Goal: Use online tool/utility: Utilize a website feature to perform a specific function

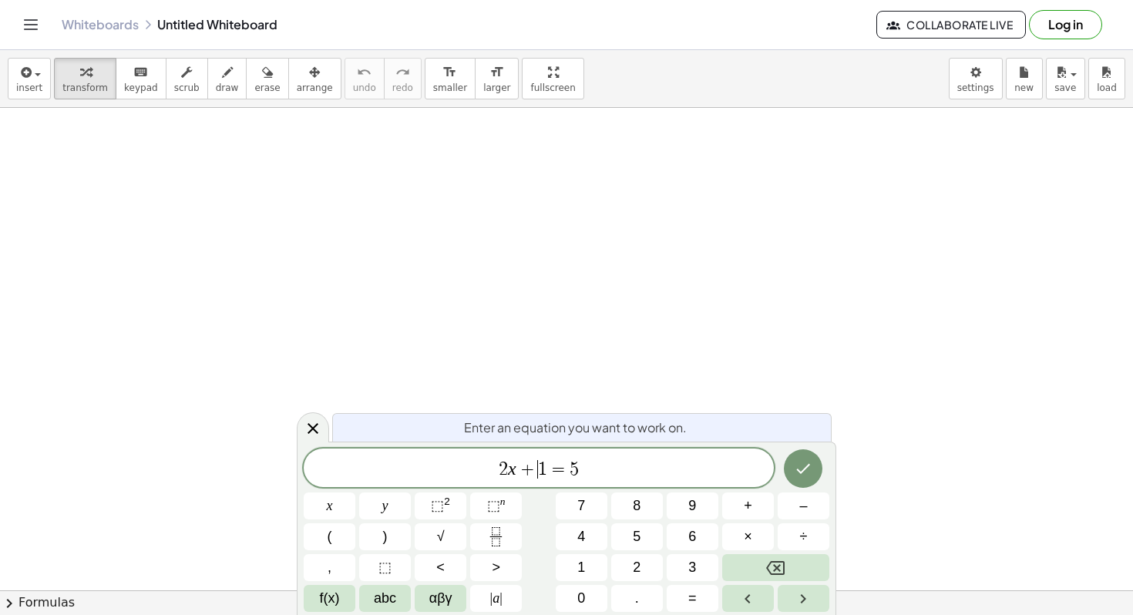
click at [581, 472] on span "2 x + ​ 1 = 5" at bounding box center [539, 470] width 470 height 22
drag, startPoint x: 583, startPoint y: 474, endPoint x: 472, endPoint y: 470, distance: 111.1
click at [473, 471] on span "2 x + 1 = 5" at bounding box center [539, 470] width 470 height 22
drag, startPoint x: 401, startPoint y: 202, endPoint x: 446, endPoint y: 245, distance: 62.7
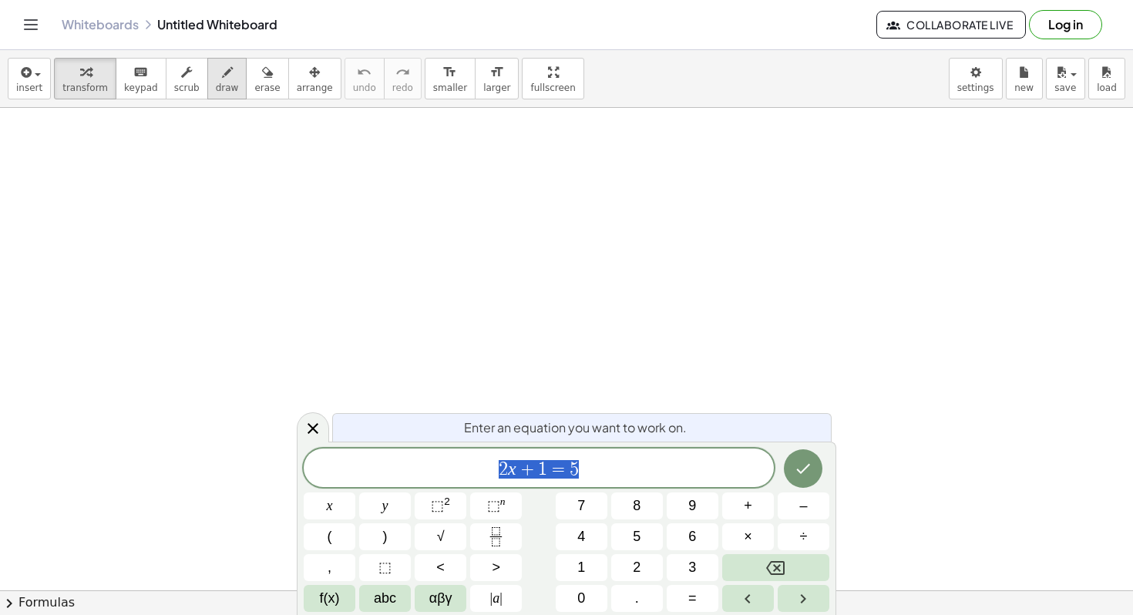
click at [216, 72] on div "button" at bounding box center [227, 71] width 23 height 19
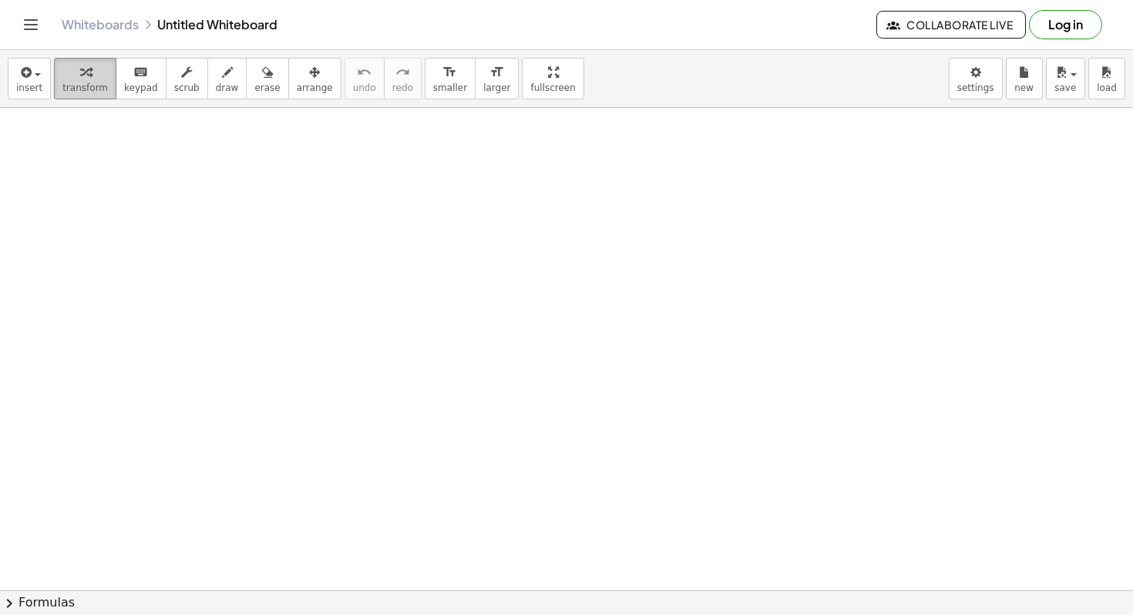
click at [74, 78] on div "button" at bounding box center [84, 71] width 45 height 19
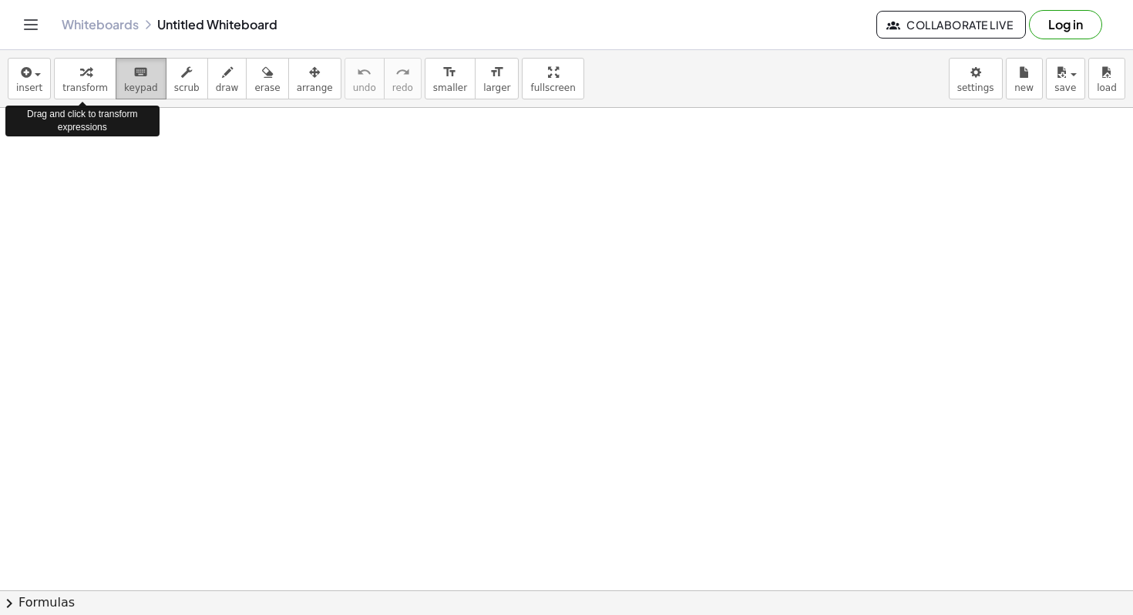
click at [124, 84] on span "keypad" at bounding box center [141, 87] width 34 height 11
click at [144, 82] on span "keypad" at bounding box center [141, 87] width 34 height 11
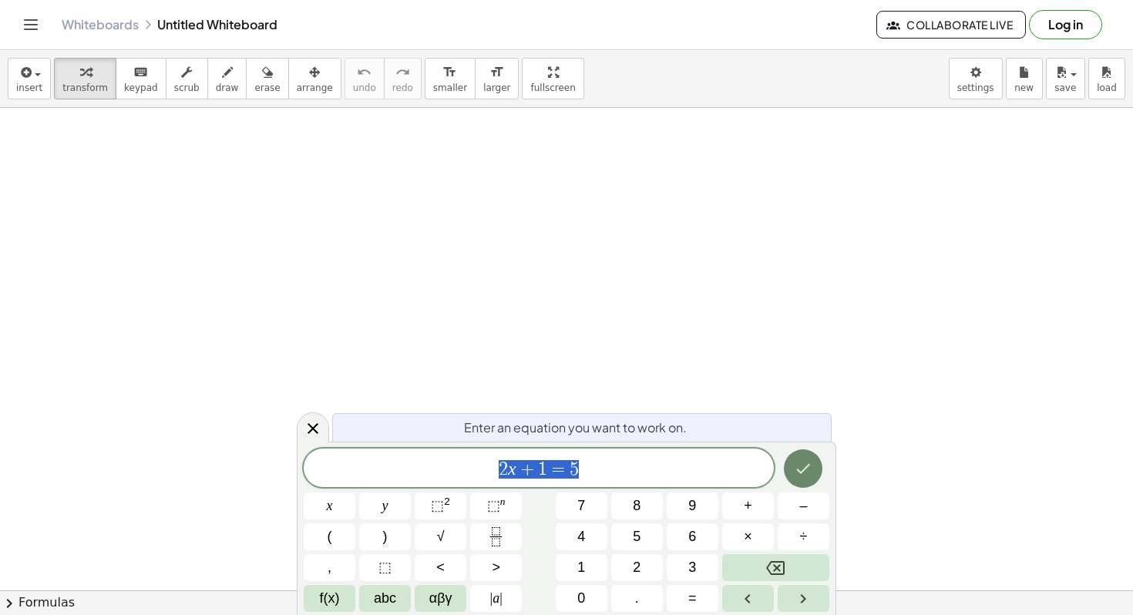
click at [794, 469] on button "Done" at bounding box center [803, 468] width 39 height 39
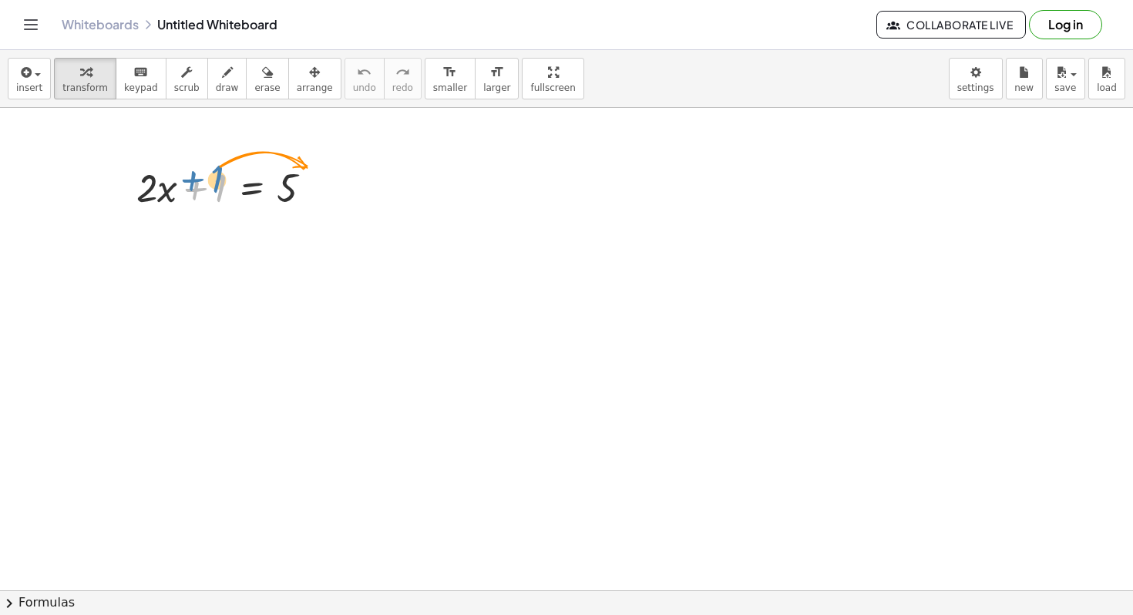
click at [217, 185] on div at bounding box center [231, 186] width 204 height 52
click at [253, 221] on icon at bounding box center [252, 226] width 14 height 13
click at [193, 220] on span "+" at bounding box center [190, 227] width 9 height 22
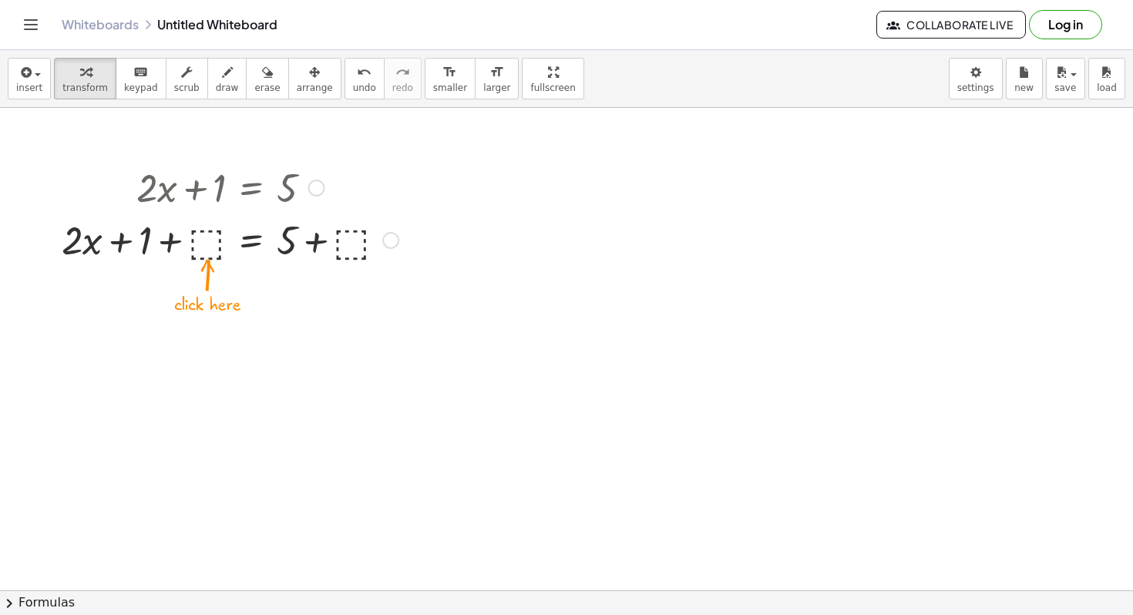
click at [210, 190] on div at bounding box center [230, 186] width 352 height 52
click at [211, 240] on div at bounding box center [230, 239] width 352 height 52
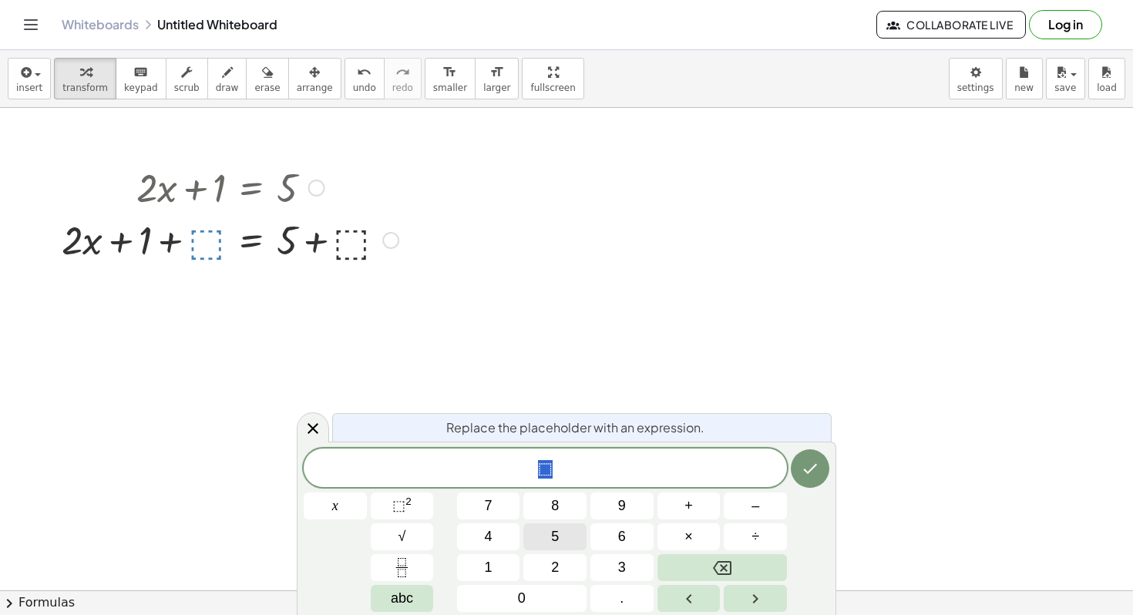
click at [562, 526] on button "5" at bounding box center [554, 536] width 63 height 27
click at [811, 469] on icon "Done" at bounding box center [811, 469] width 14 height 10
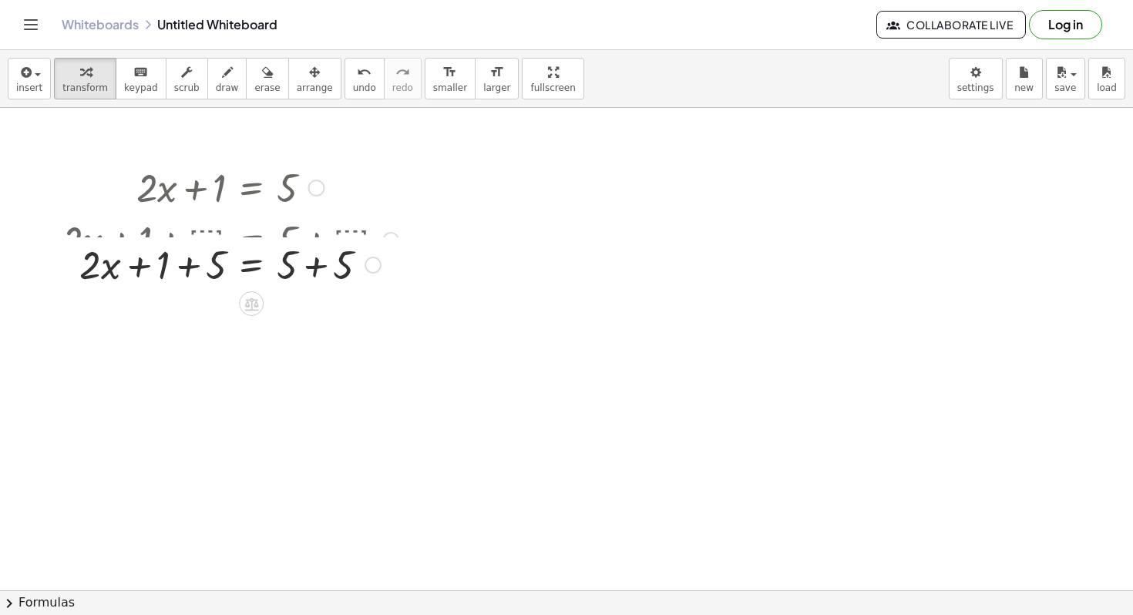
drag, startPoint x: 376, startPoint y: 241, endPoint x: 372, endPoint y: 254, distance: 12.9
click at [251, 265] on div "+ · 2 · x + 1 = 5 + + + 5 5" at bounding box center [251, 265] width 0 height 0
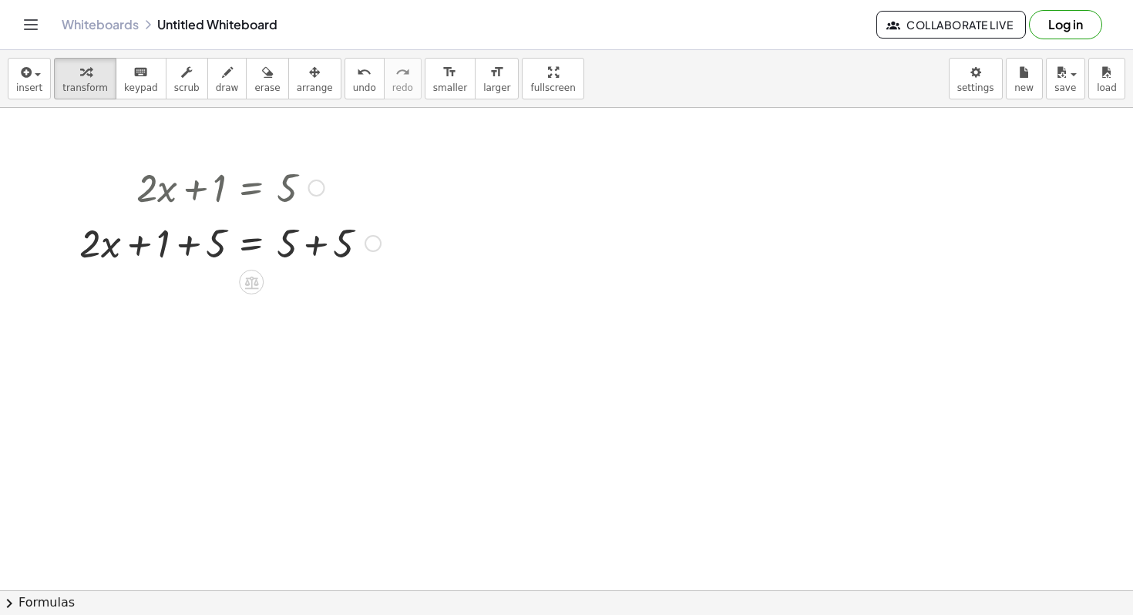
drag, startPoint x: 370, startPoint y: 242, endPoint x: 359, endPoint y: 261, distance: 21.4
click at [251, 244] on div "+ · 2 · x + 1 = 5 + + + 5 5" at bounding box center [251, 244] width 0 height 0
click at [316, 242] on div at bounding box center [230, 239] width 317 height 52
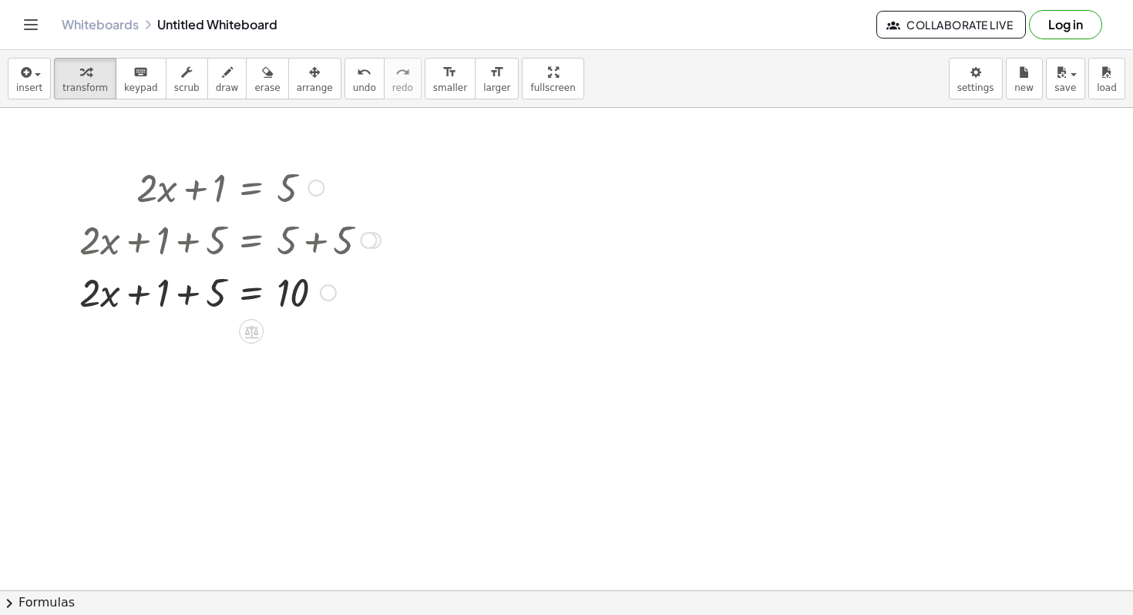
click at [139, 297] on div at bounding box center [230, 291] width 317 height 52
click at [186, 294] on div at bounding box center [230, 291] width 317 height 52
click at [252, 327] on icon at bounding box center [251, 331] width 14 height 13
click at [249, 298] on div at bounding box center [230, 291] width 317 height 52
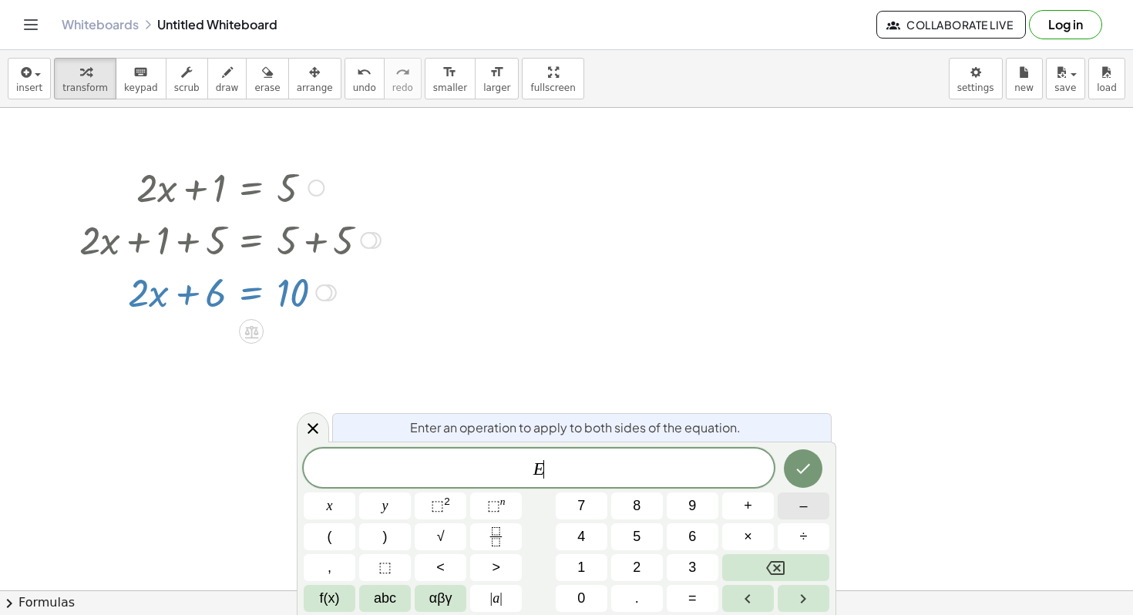
click at [799, 510] on button "–" at bounding box center [804, 506] width 52 height 27
click at [690, 534] on span "6" at bounding box center [692, 537] width 8 height 21
click at [798, 473] on icon "Done" at bounding box center [803, 468] width 19 height 19
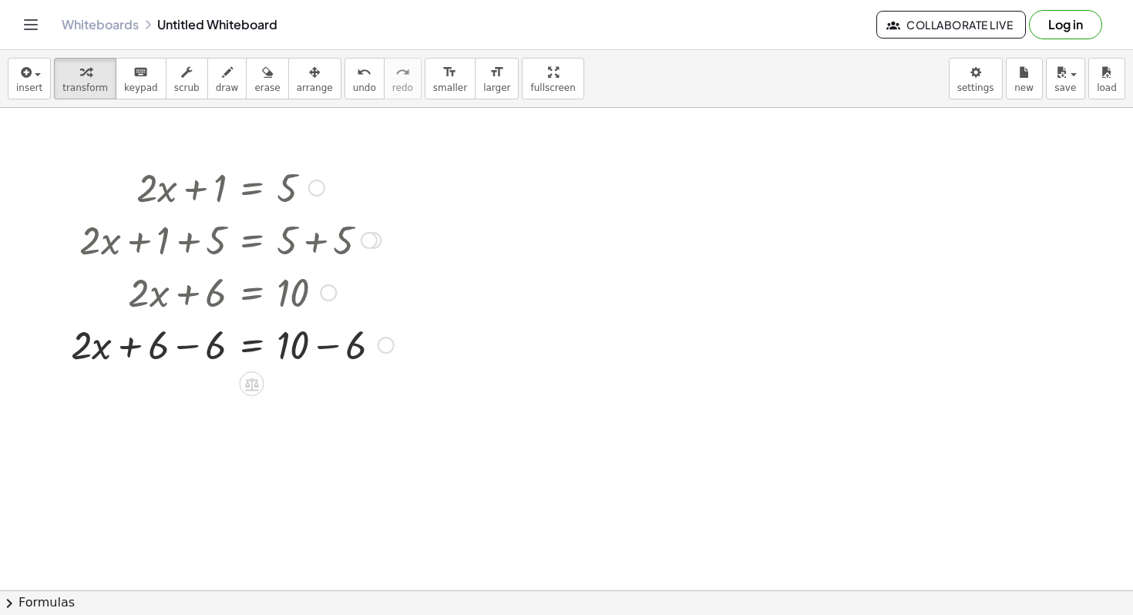
click at [186, 349] on div at bounding box center [232, 344] width 338 height 52
click at [327, 399] on div at bounding box center [232, 396] width 338 height 52
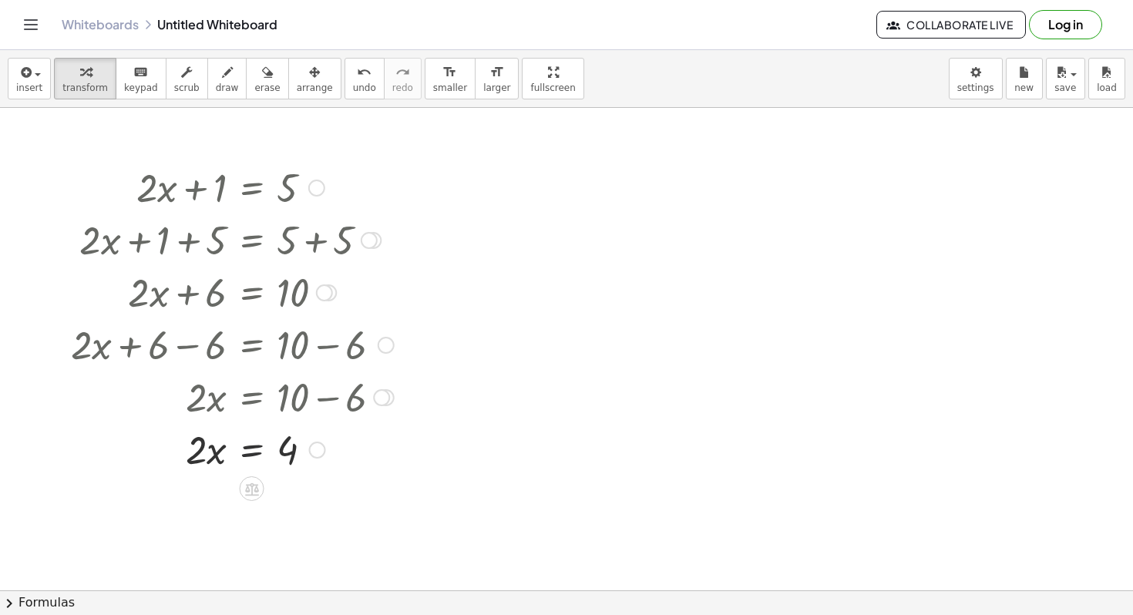
click at [253, 456] on div at bounding box center [232, 448] width 338 height 52
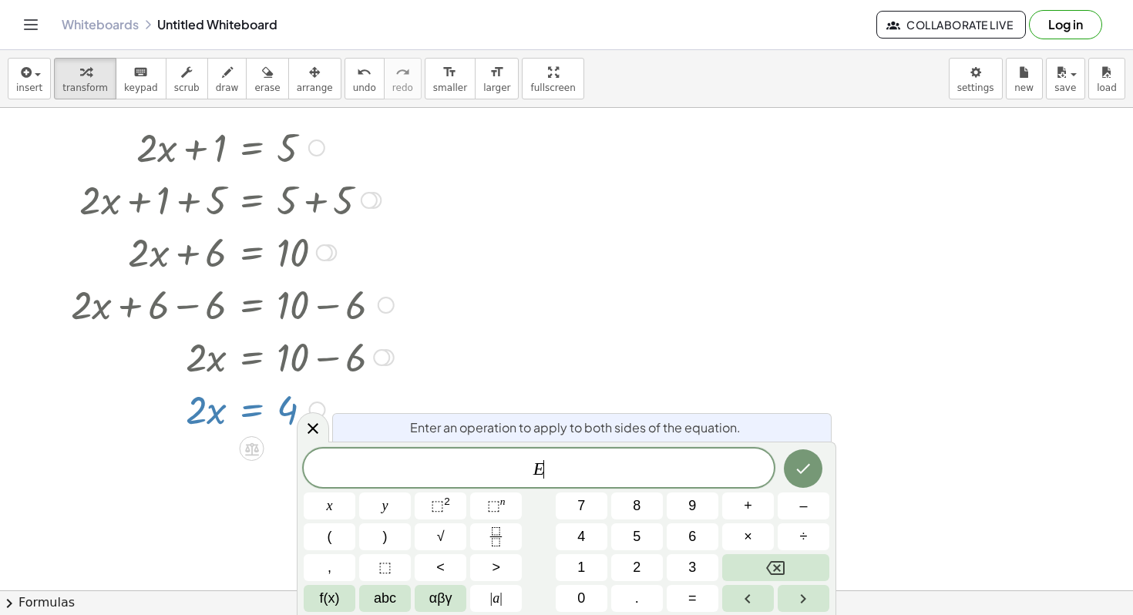
scroll to position [40, 0]
click at [800, 531] on span "÷" at bounding box center [804, 537] width 8 height 21
click at [642, 562] on button "2" at bounding box center [637, 567] width 52 height 27
click at [800, 481] on button "Done" at bounding box center [803, 468] width 39 height 39
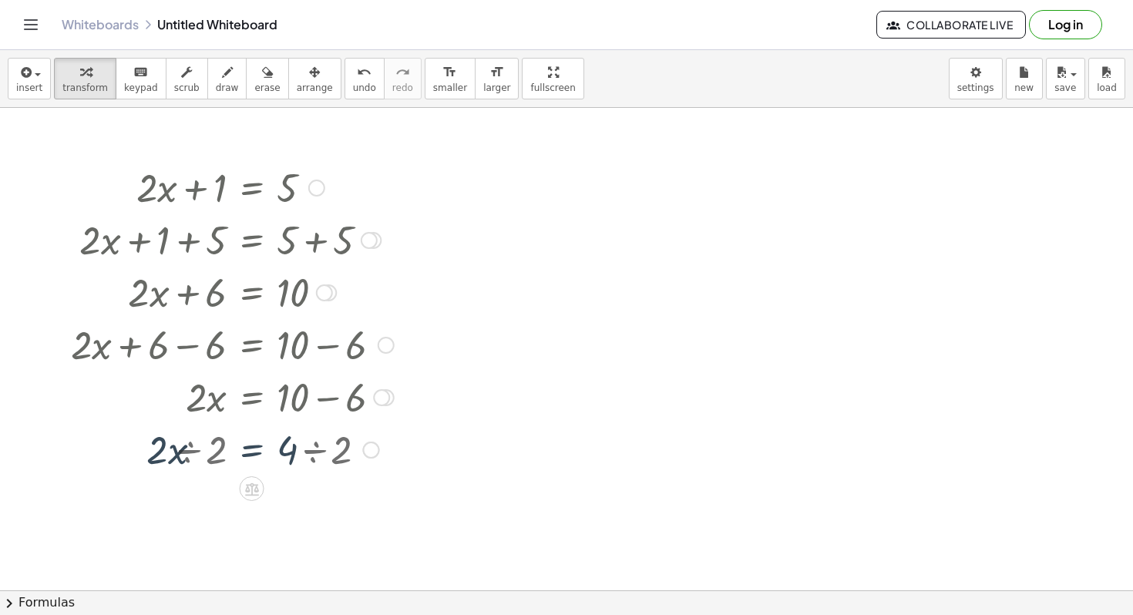
scroll to position [0, 0]
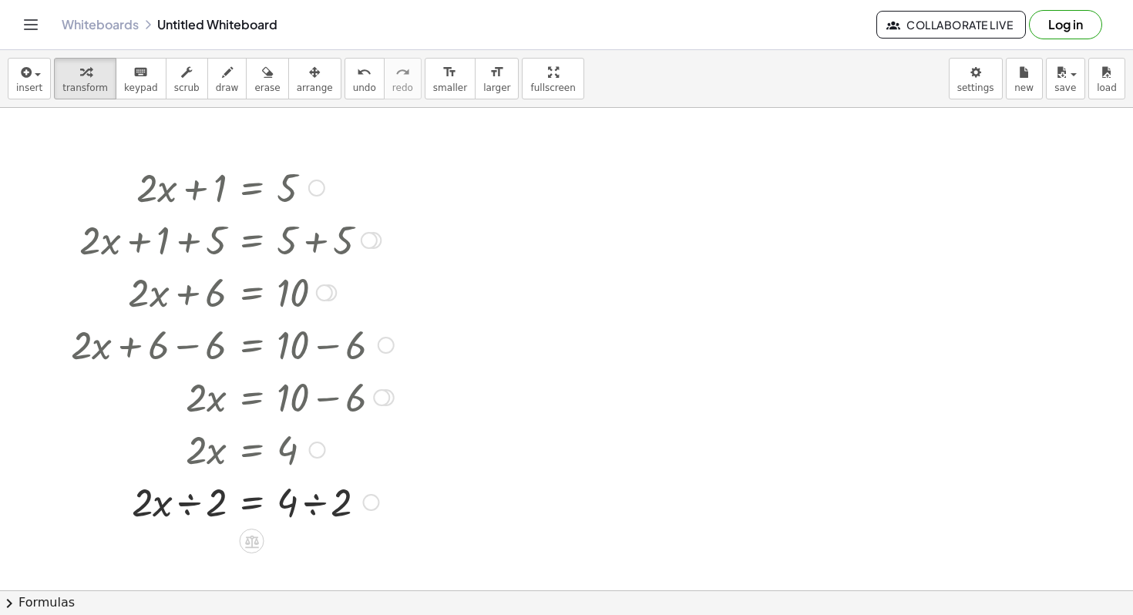
click at [315, 500] on div at bounding box center [232, 501] width 338 height 52
click at [187, 553] on div at bounding box center [232, 553] width 338 height 52
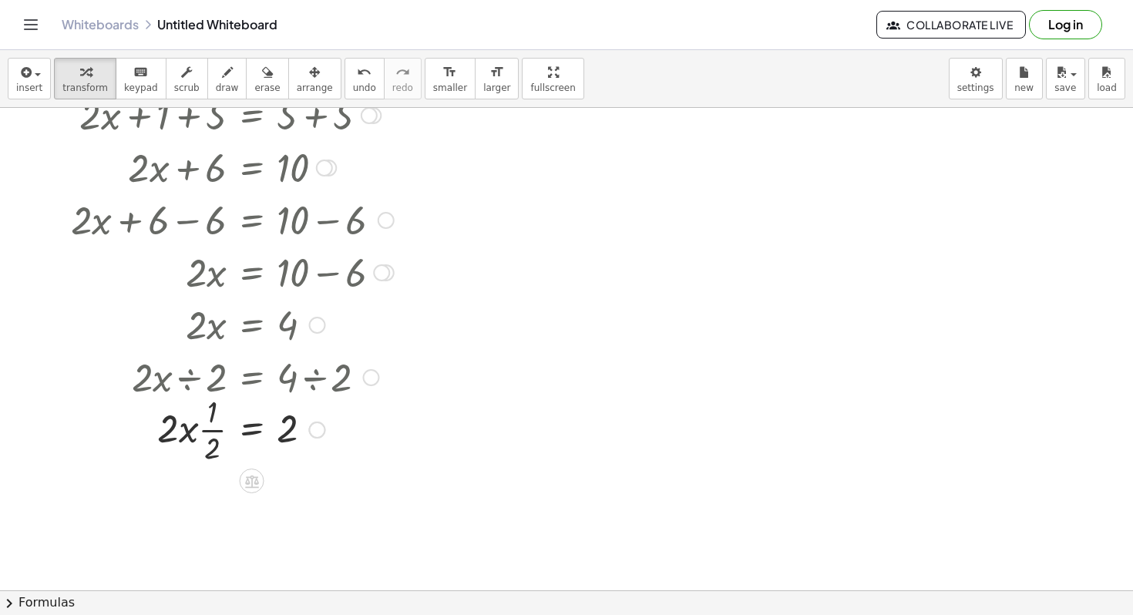
scroll to position [135, 0]
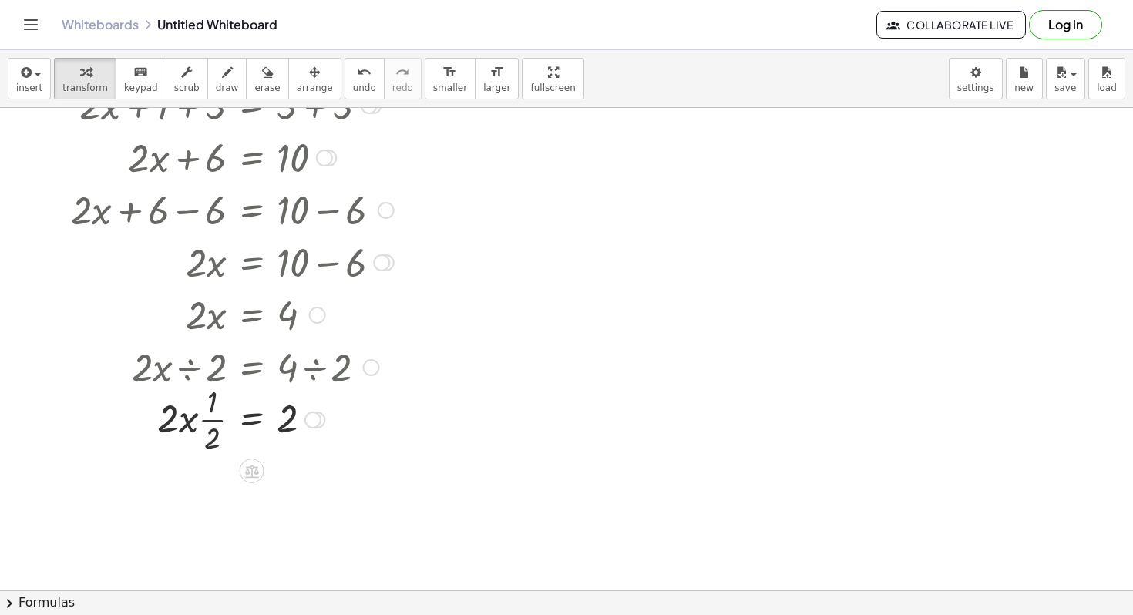
click at [292, 420] on div at bounding box center [232, 418] width 338 height 77
drag, startPoint x: 296, startPoint y: 426, endPoint x: 236, endPoint y: 409, distance: 62.5
click at [236, 409] on div at bounding box center [232, 418] width 338 height 77
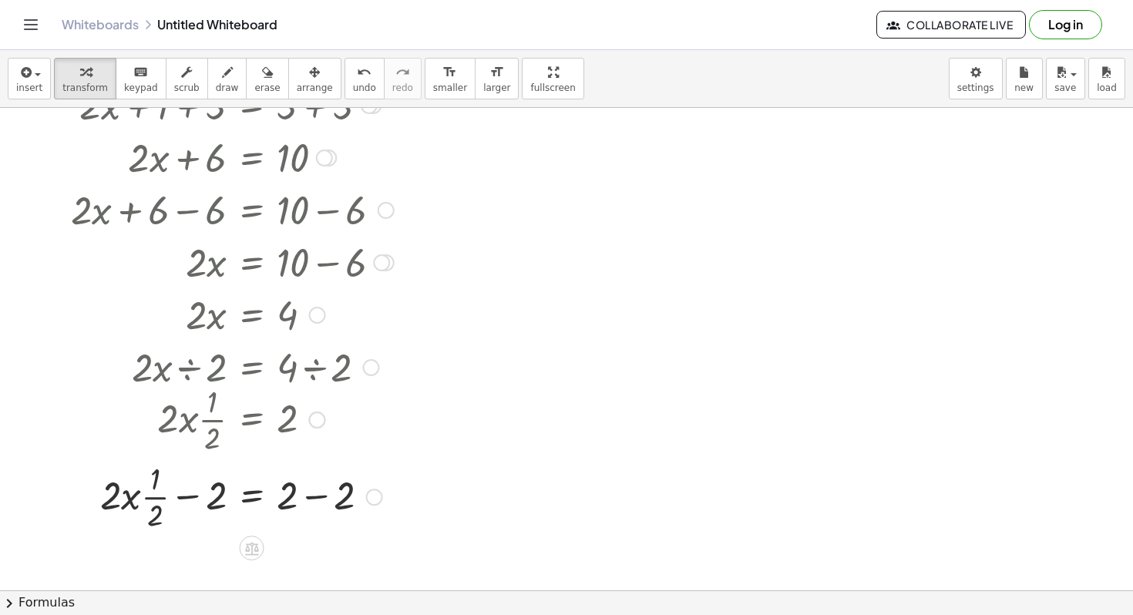
drag, startPoint x: 290, startPoint y: 431, endPoint x: 225, endPoint y: 416, distance: 66.4
click at [225, 416] on div at bounding box center [232, 418] width 224 height 77
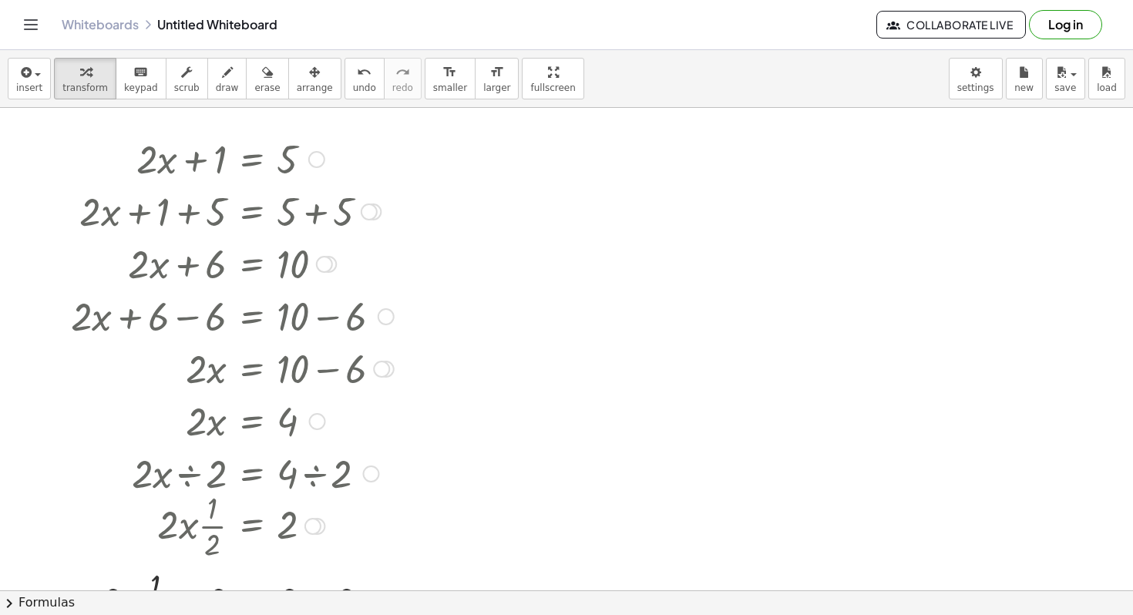
scroll to position [0, 0]
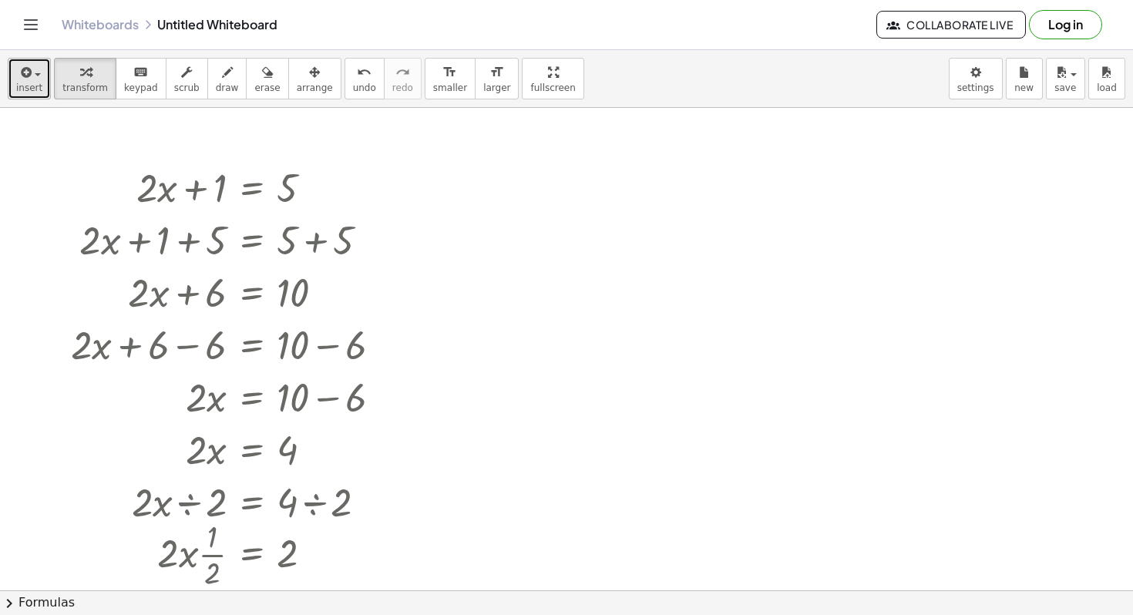
click at [39, 76] on span "button" at bounding box center [38, 74] width 6 height 3
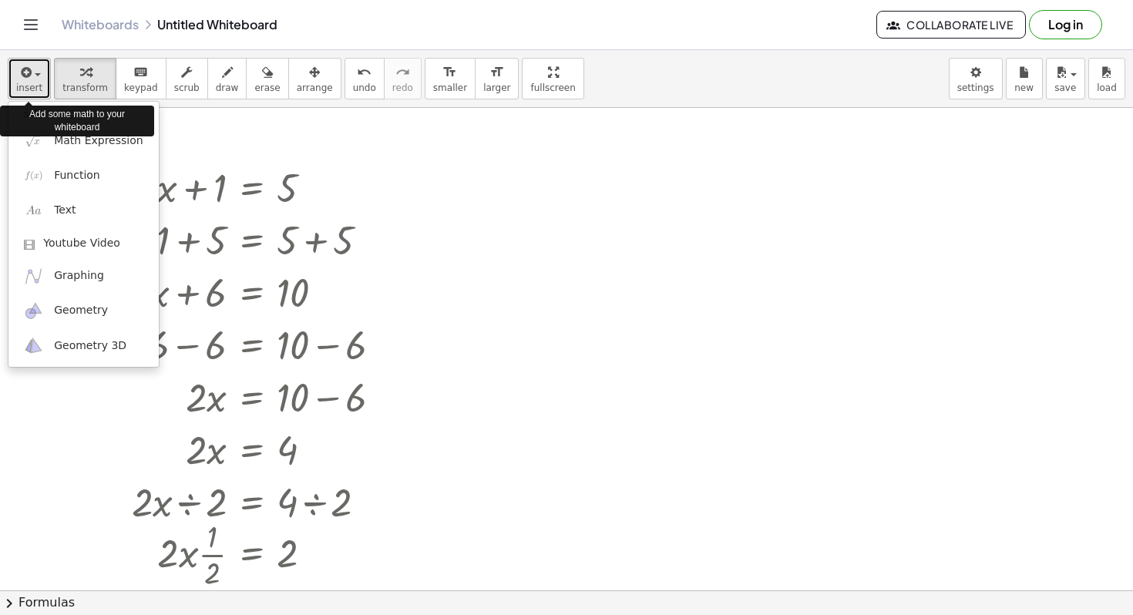
click at [41, 77] on button "insert" at bounding box center [29, 79] width 43 height 42
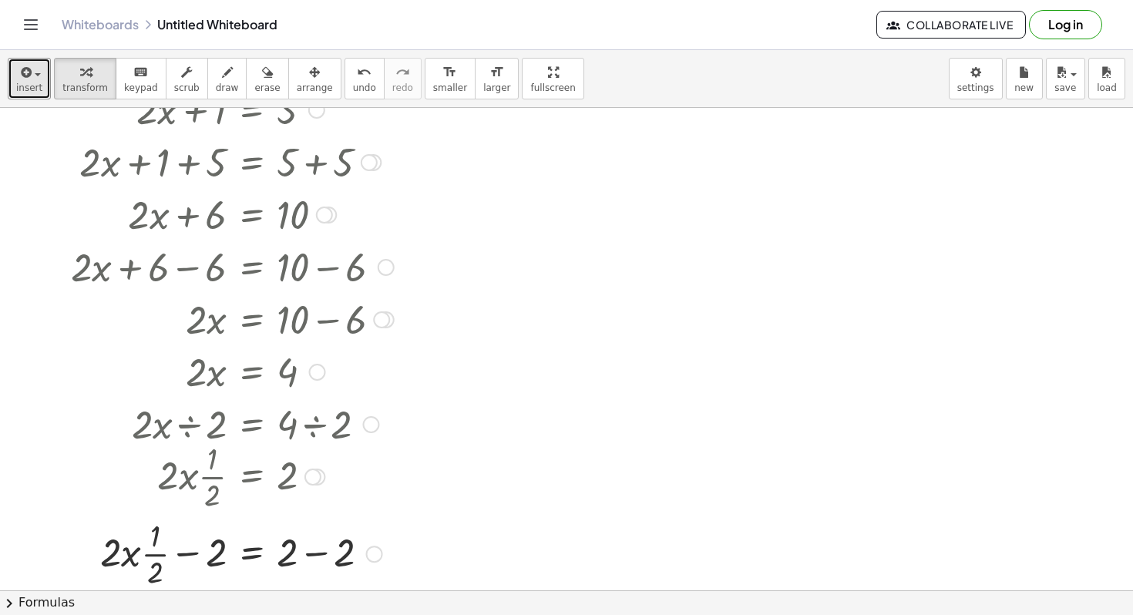
scroll to position [102, 0]
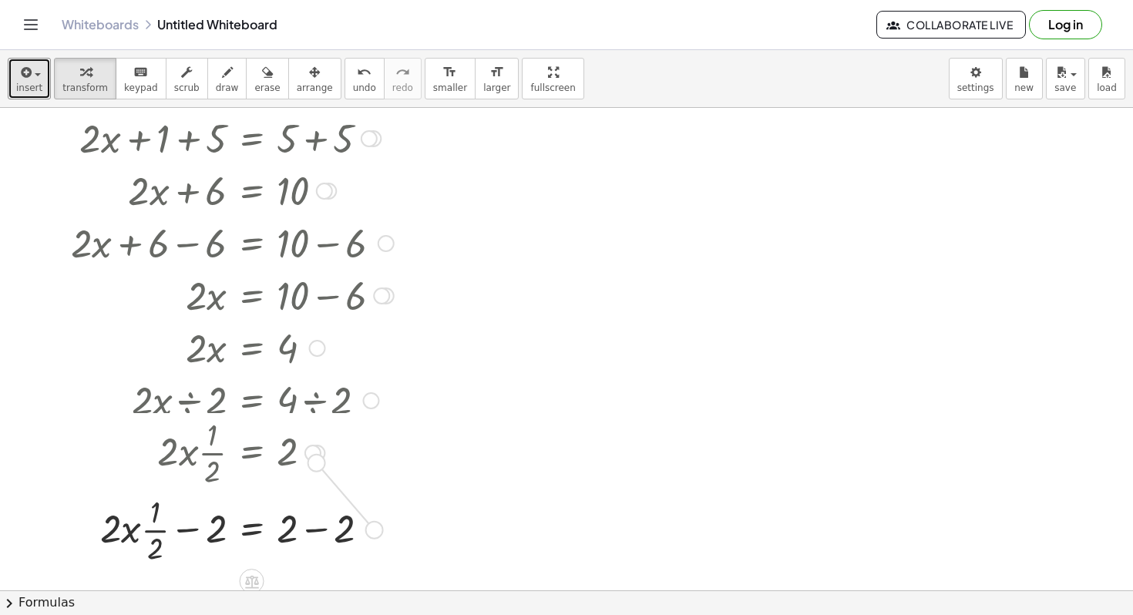
drag, startPoint x: 380, startPoint y: 530, endPoint x: 312, endPoint y: 449, distance: 105.6
click at [252, 86] on div "+ · 2 · x + 1 = 5 + · 2 · x + 1 + ⬚ = + 5 + ⬚ + · 2 · x + 1 + 5 = + 5 + 5 + · 2…" at bounding box center [252, 86] width 0 height 0
drag, startPoint x: 380, startPoint y: 537, endPoint x: 328, endPoint y: 453, distance: 98.0
click at [252, 86] on div "+ · 2 · x + 1 = 5 + · 2 · x + 1 + ⬚ = + 5 + ⬚ + · 2 · x + 1 + 5 = + 5 + 5 + · 2…" at bounding box center [252, 86] width 0 height 0
drag, startPoint x: 312, startPoint y: 449, endPoint x: 333, endPoint y: 488, distance: 43.8
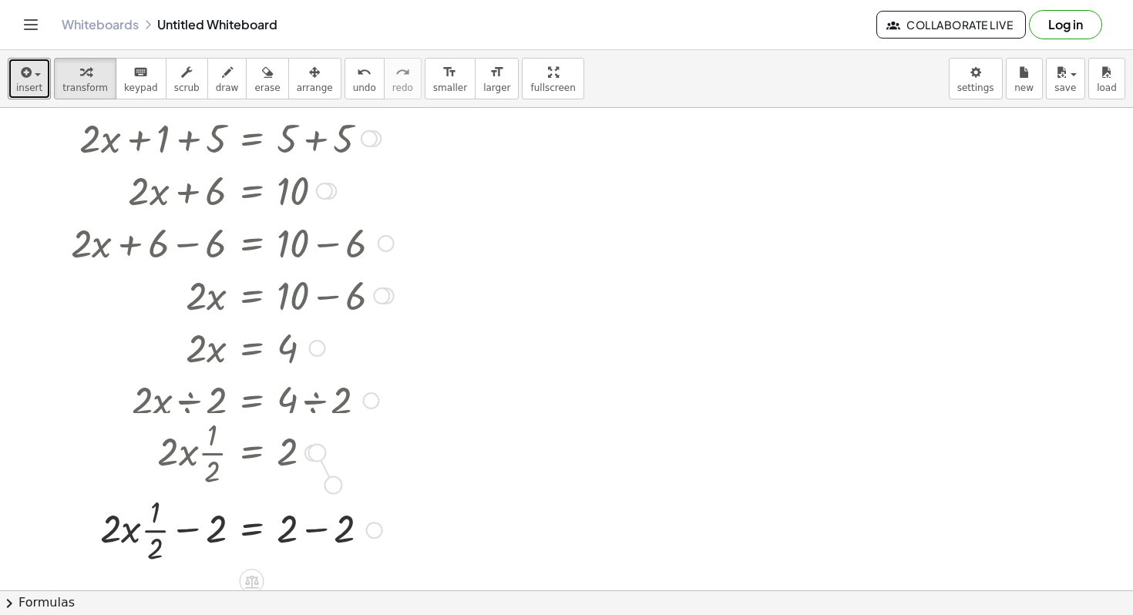
click at [252, 453] on div "· 2 · x · · 1 · 2 = 2" at bounding box center [252, 453] width 0 height 0
click at [318, 449] on div at bounding box center [313, 453] width 17 height 17
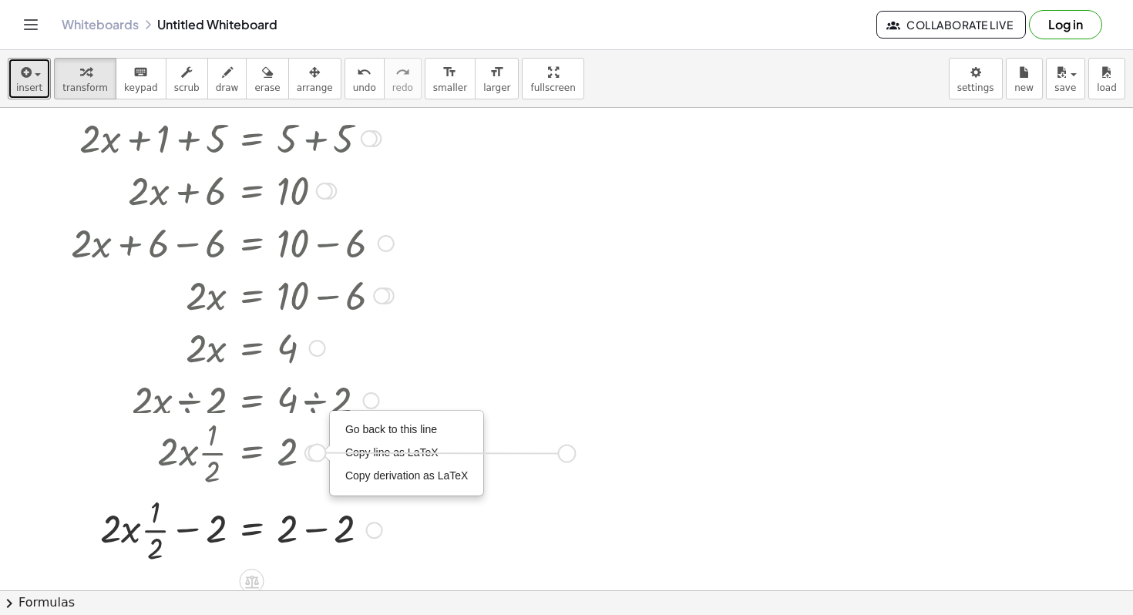
drag, startPoint x: 318, startPoint y: 451, endPoint x: 575, endPoint y: 452, distance: 257.5
click at [575, 452] on div "+ · 2 · x + 1 = 5 + · 2 · x + 1 + ⬚ = + 5 + ⬚ + · 2 · x + 1 + 5 = + 5 + 5 + · 2…" at bounding box center [566, 488] width 1133 height 965
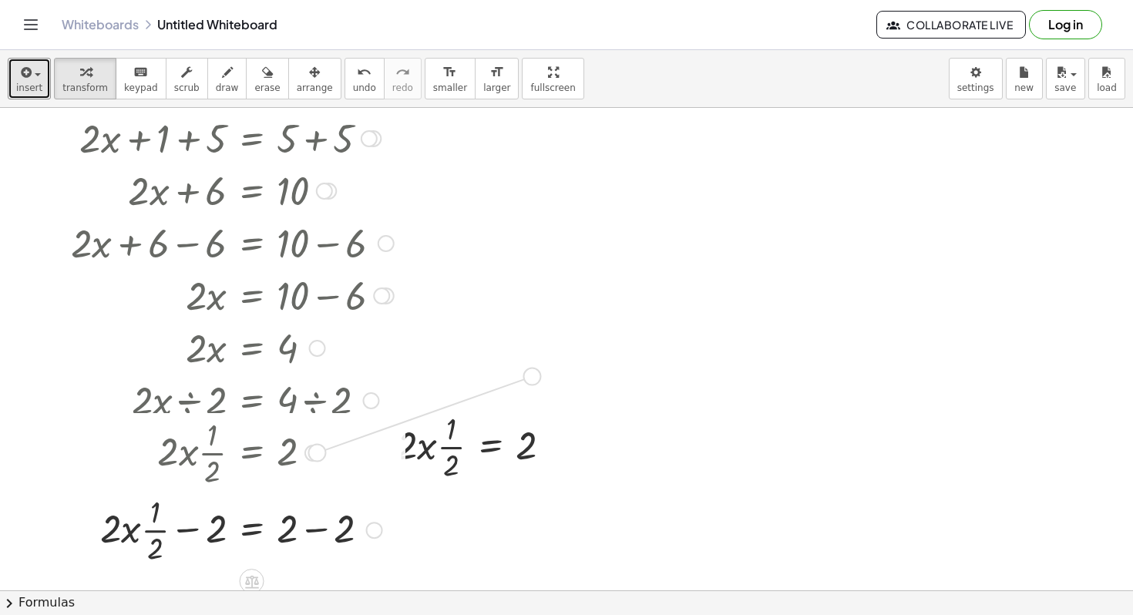
drag, startPoint x: 314, startPoint y: 452, endPoint x: 537, endPoint y: 365, distance: 239.7
click at [537, 365] on div "+ · 2 · x + 1 = 5 + · 2 · x + 1 + ⬚ = + 5 + ⬚ + · 2 · x + 1 + 5 = + 5 + 5 + · 2…" at bounding box center [566, 488] width 1133 height 965
drag, startPoint x: 307, startPoint y: 444, endPoint x: 542, endPoint y: 537, distance: 252.7
click at [542, 537] on div "+ · 2 · x + 1 = 5 + · 2 · x + 1 + ⬚ = + 5 + ⬚ + · 2 · x + 1 + 5 = + 5 + 5 + · 2…" at bounding box center [566, 488] width 1133 height 965
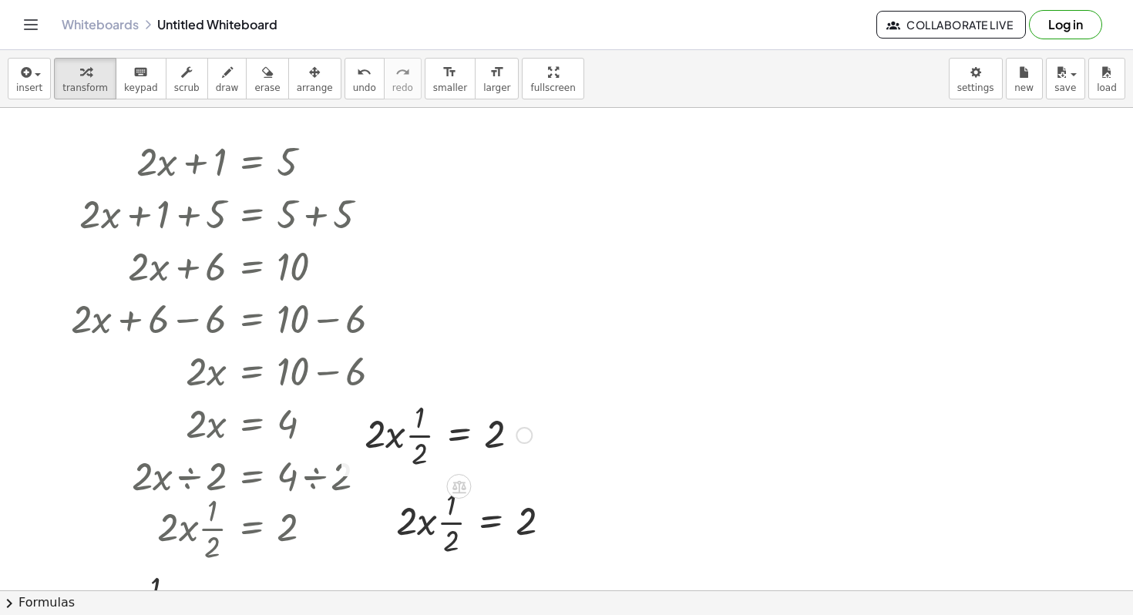
scroll to position [0, 0]
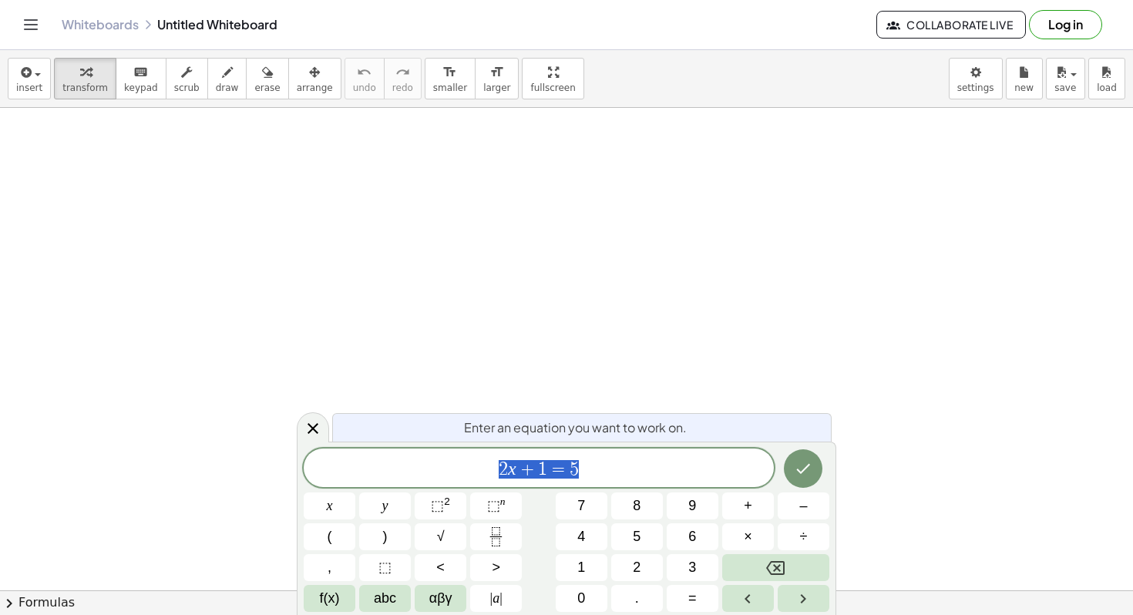
drag, startPoint x: 584, startPoint y: 473, endPoint x: 476, endPoint y: 466, distance: 107.3
click at [476, 466] on span "2 x + 1 = 5" at bounding box center [539, 470] width 470 height 22
click at [806, 469] on icon "Done" at bounding box center [803, 468] width 19 height 19
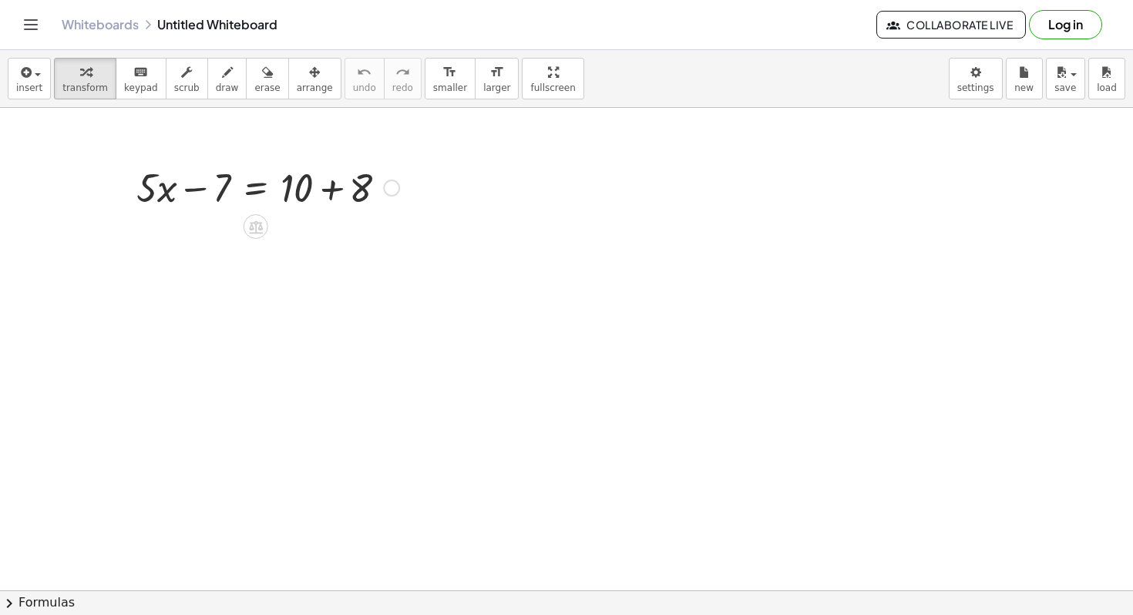
click at [332, 189] on div at bounding box center [268, 186] width 278 height 52
click at [254, 275] on icon at bounding box center [256, 279] width 14 height 13
click at [226, 274] on span "−" at bounding box center [224, 279] width 9 height 22
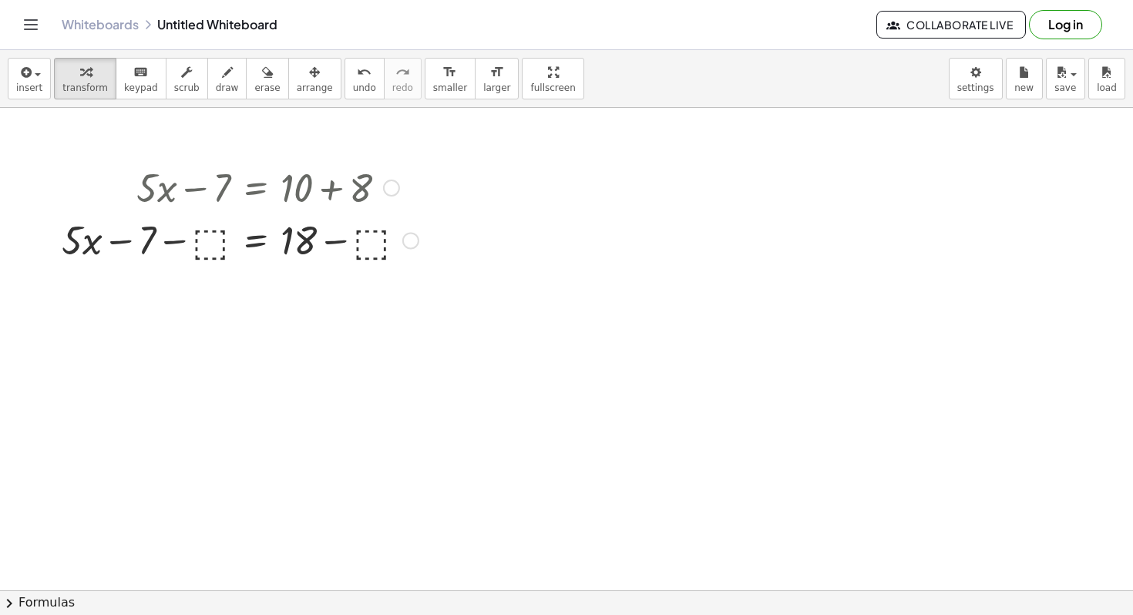
click at [255, 188] on div "+ · 5 · x − 7 = + 10 + 8 + · 5 · x − 7 = 18 + · 5 · x − 7 = 18 − ⬚ + − ⬚" at bounding box center [255, 188] width 0 height 0
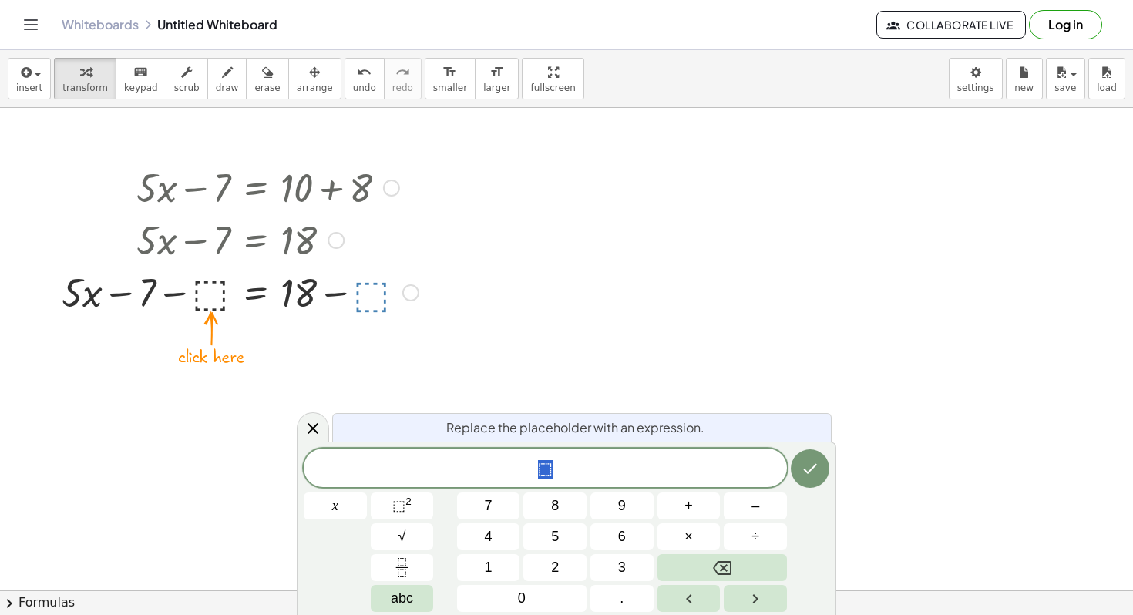
click at [379, 288] on div at bounding box center [240, 291] width 372 height 52
click at [486, 567] on span "1" at bounding box center [489, 567] width 8 height 21
click at [559, 505] on button "8" at bounding box center [554, 506] width 63 height 27
click at [799, 466] on button "Done" at bounding box center [810, 468] width 39 height 39
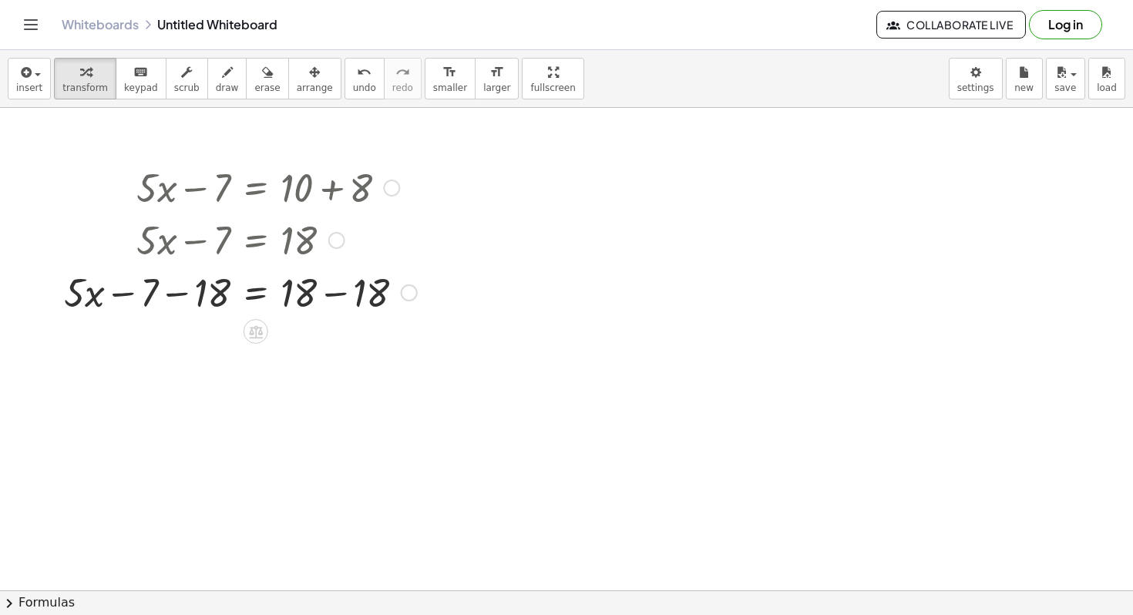
click at [332, 295] on div at bounding box center [240, 291] width 369 height 52
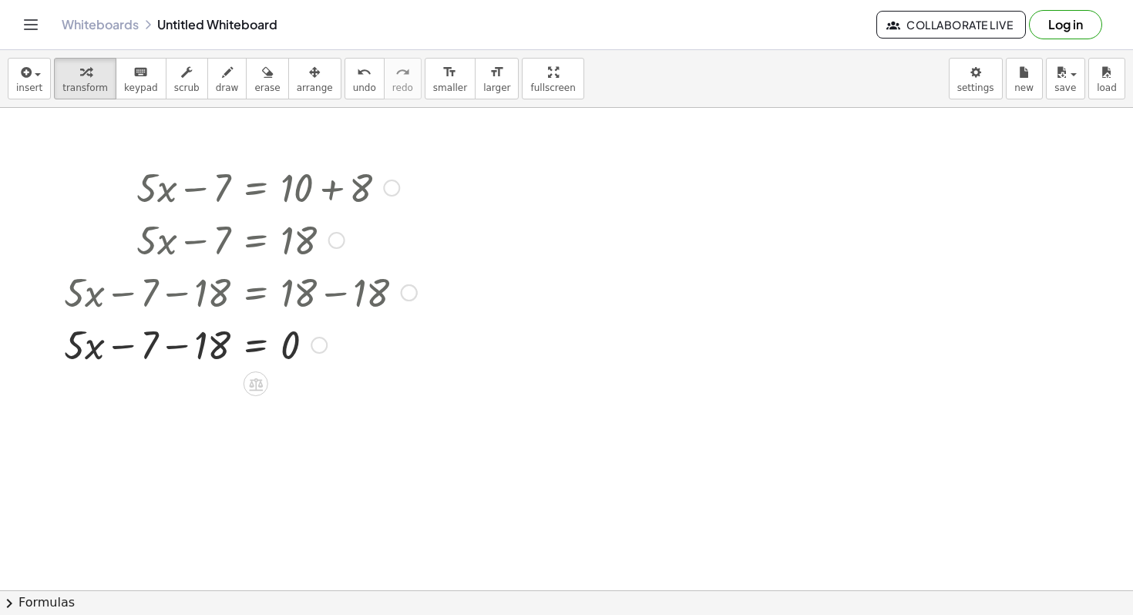
click at [176, 348] on div at bounding box center [240, 344] width 369 height 52
click at [254, 386] on icon at bounding box center [255, 384] width 16 height 16
click at [287, 383] on span "÷" at bounding box center [286, 384] width 8 height 22
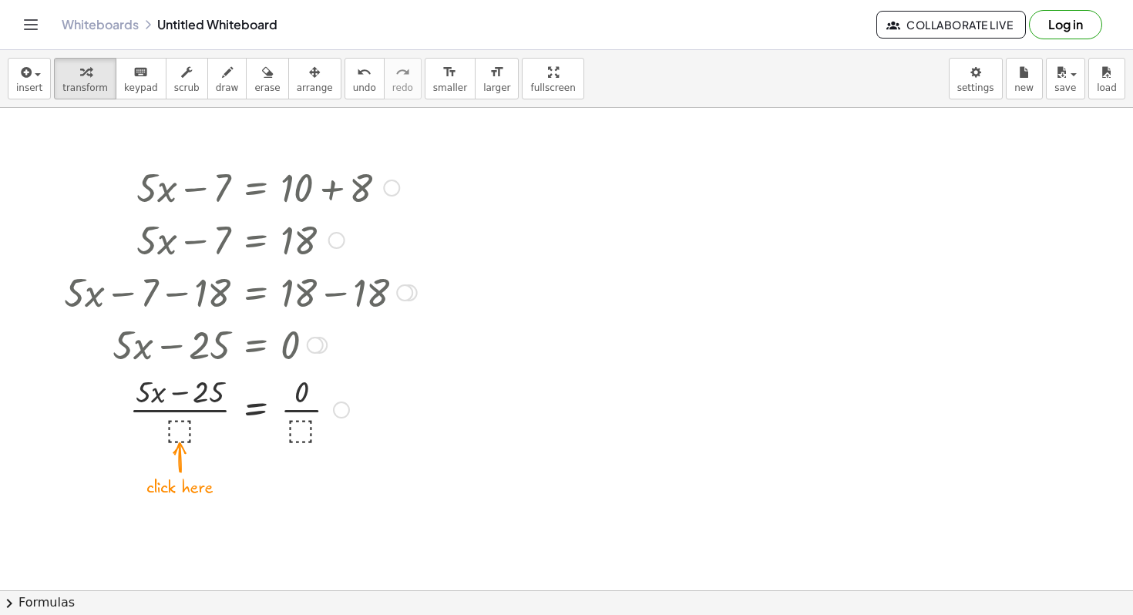
click at [180, 423] on div at bounding box center [240, 408] width 369 height 77
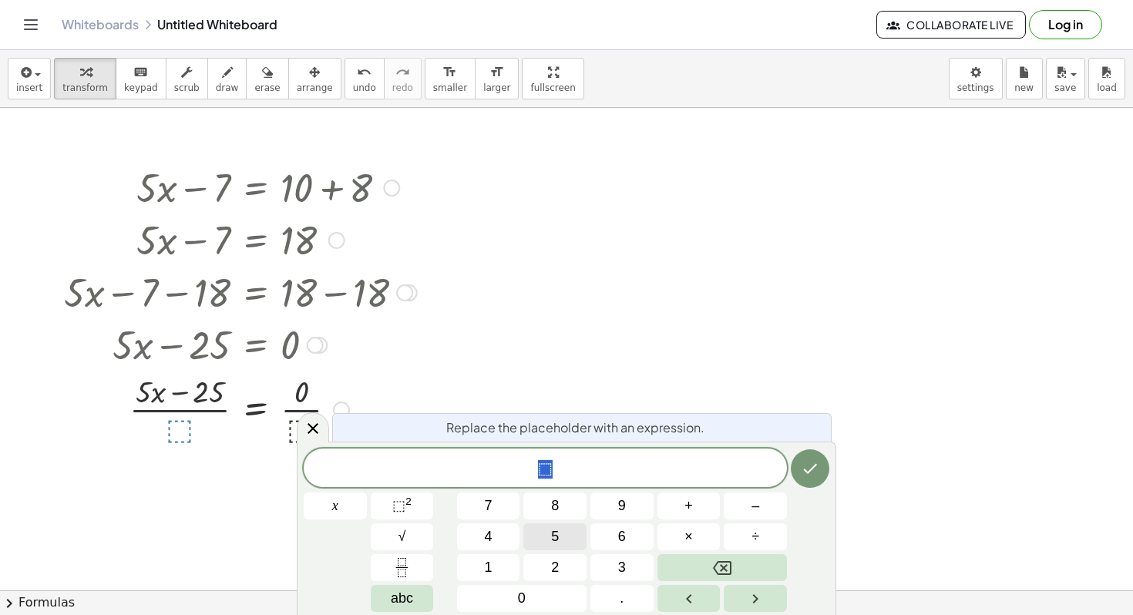
click at [571, 533] on button "5" at bounding box center [554, 536] width 63 height 27
click at [810, 469] on icon "Done" at bounding box center [811, 469] width 14 height 10
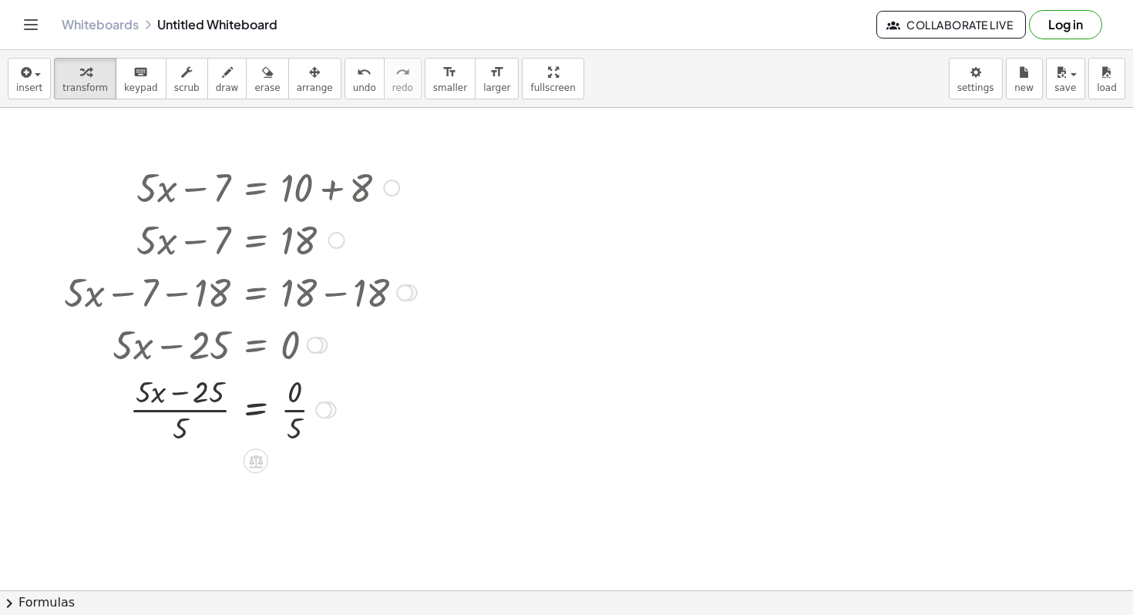
click at [299, 417] on div at bounding box center [240, 408] width 369 height 77
click at [190, 491] on div at bounding box center [240, 485] width 369 height 77
click at [188, 486] on div at bounding box center [240, 485] width 369 height 77
click at [251, 487] on div at bounding box center [240, 485] width 369 height 77
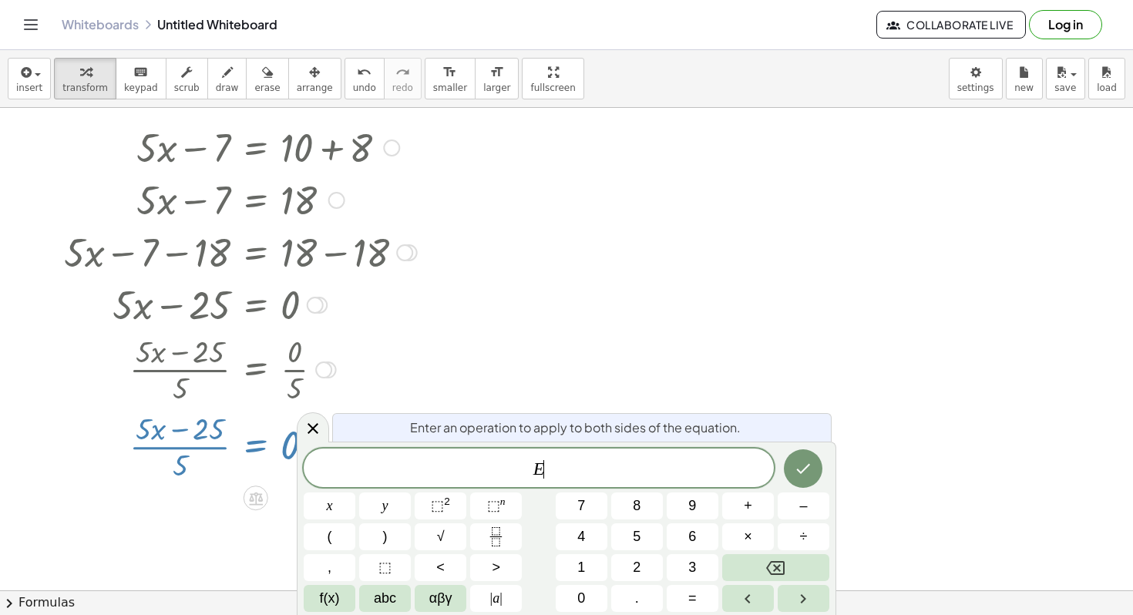
scroll to position [40, 0]
click at [802, 463] on icon "Done" at bounding box center [803, 468] width 19 height 19
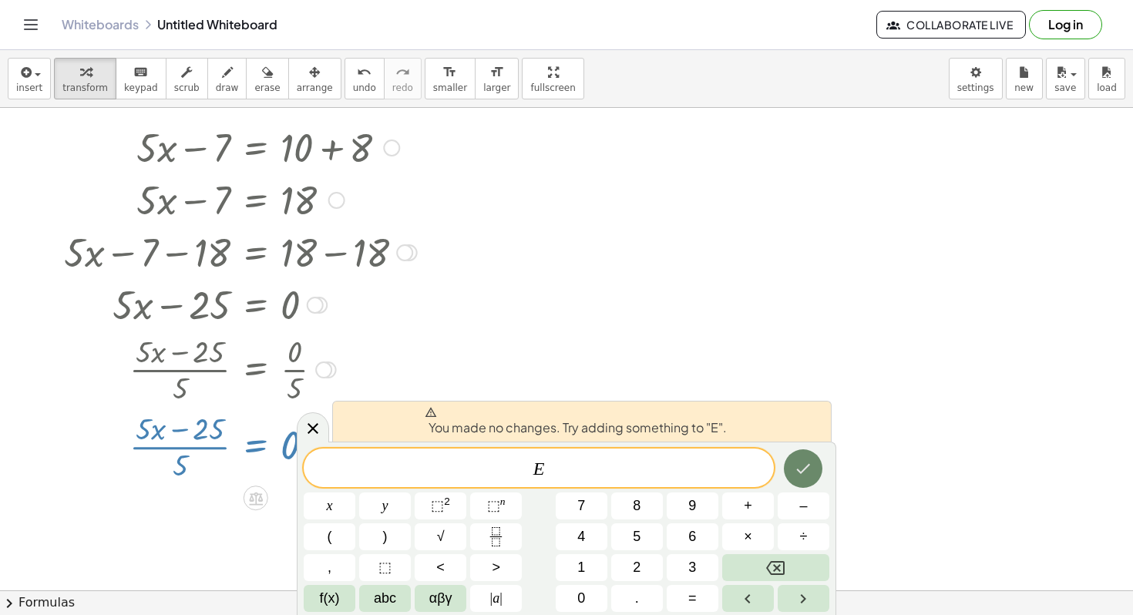
click at [802, 463] on icon "Done" at bounding box center [803, 468] width 19 height 19
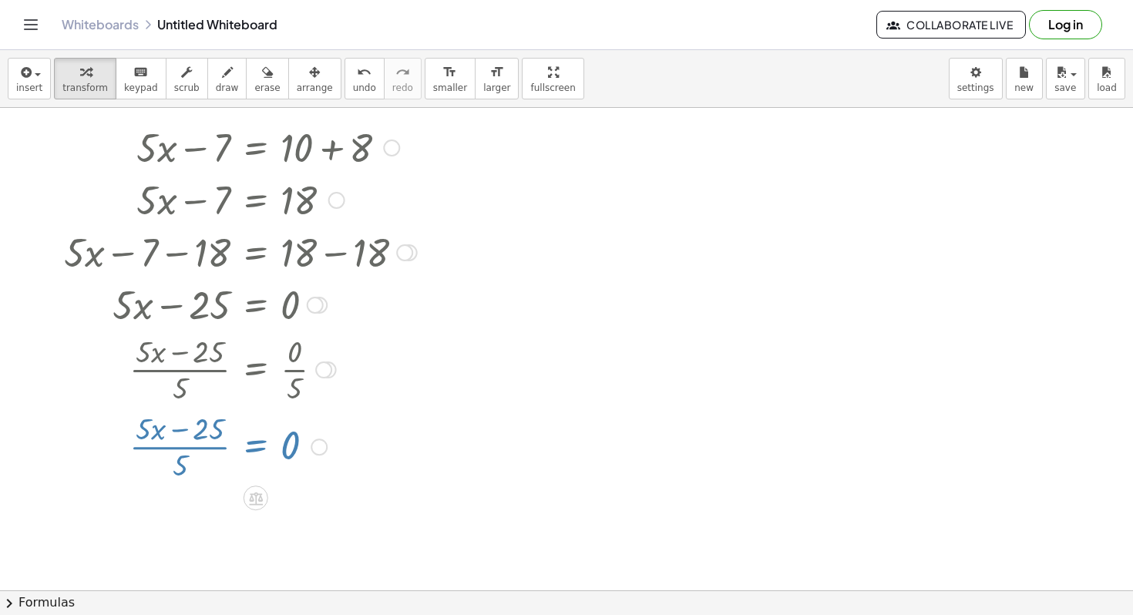
click at [802, 463] on div at bounding box center [566, 600] width 1133 height 1065
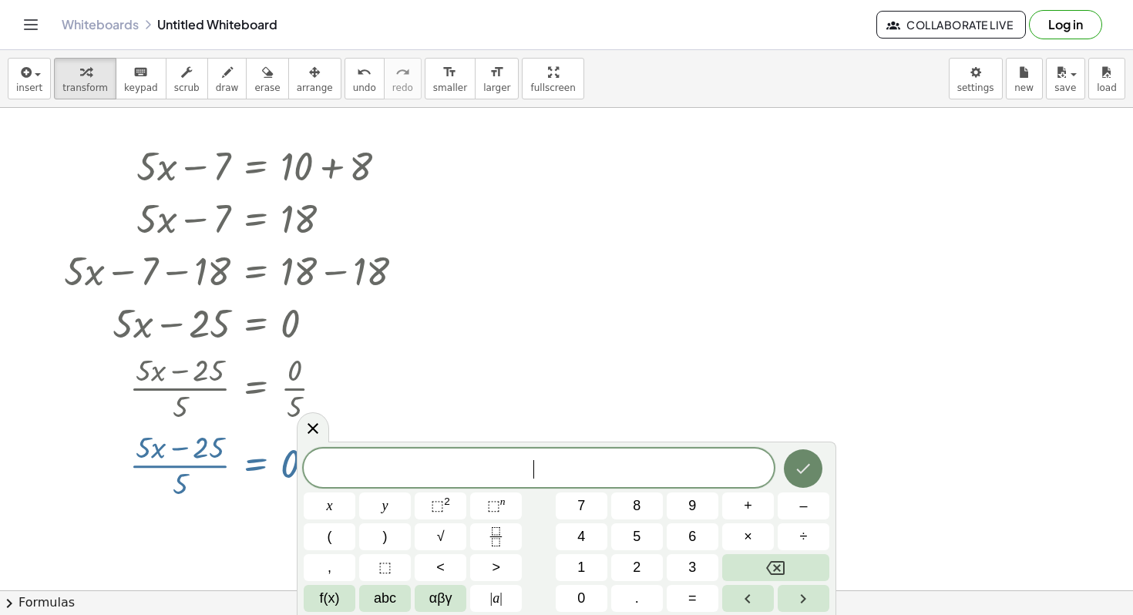
click at [802, 463] on icon "Done" at bounding box center [803, 468] width 19 height 19
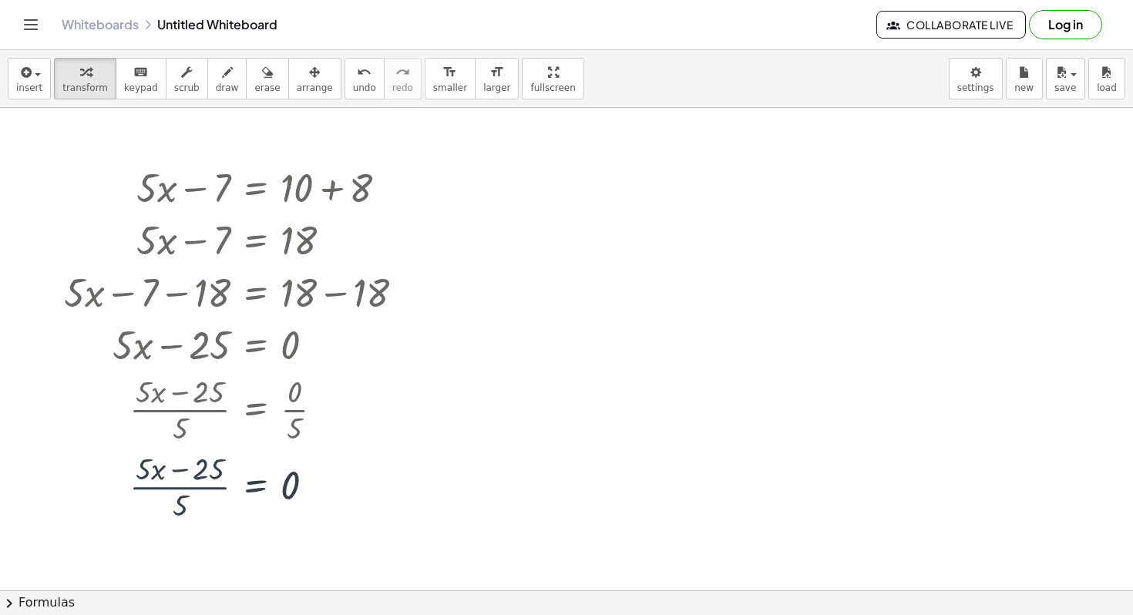
scroll to position [0, 0]
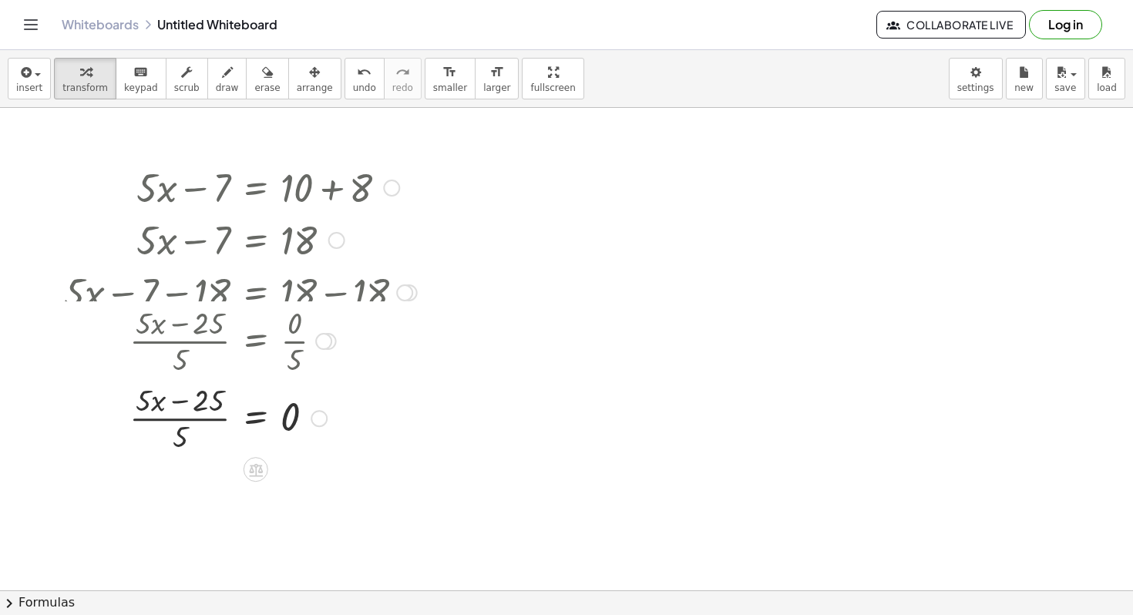
drag, startPoint x: 324, startPoint y: 406, endPoint x: 315, endPoint y: 336, distance: 70.8
click at [256, 342] on div "· ( + · 5 · x − 25 ) · 5 = · 0 · 5" at bounding box center [256, 342] width 0 height 0
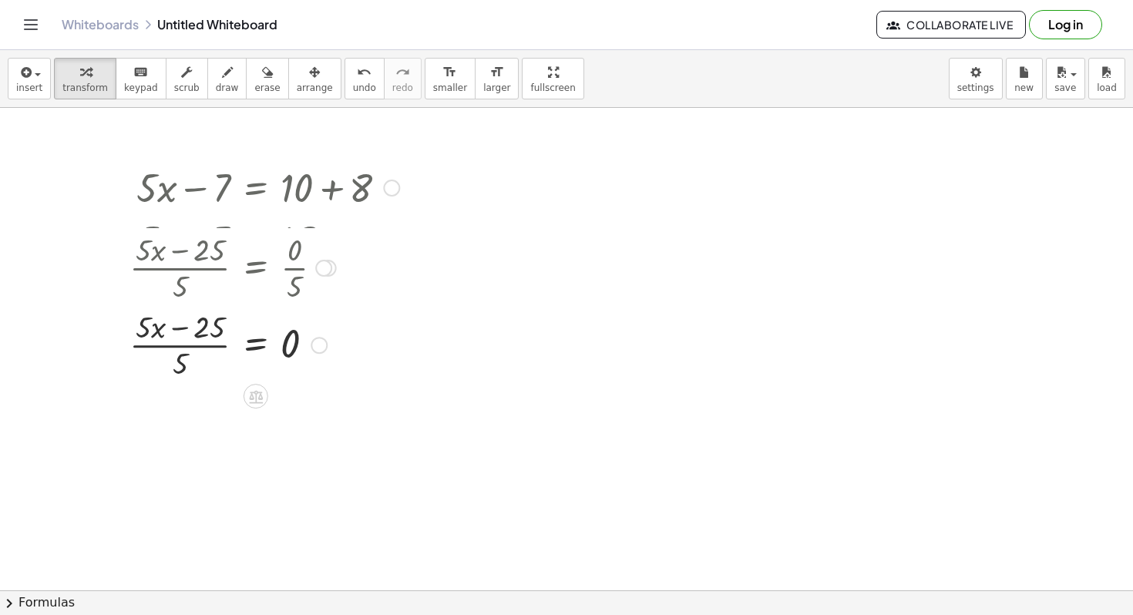
drag, startPoint x: 321, startPoint y: 349, endPoint x: 311, endPoint y: 268, distance: 82.3
click at [256, 268] on div "· ( + · 5 · x − 25 ) · 5 = · 0 · 5" at bounding box center [256, 268] width 0 height 0
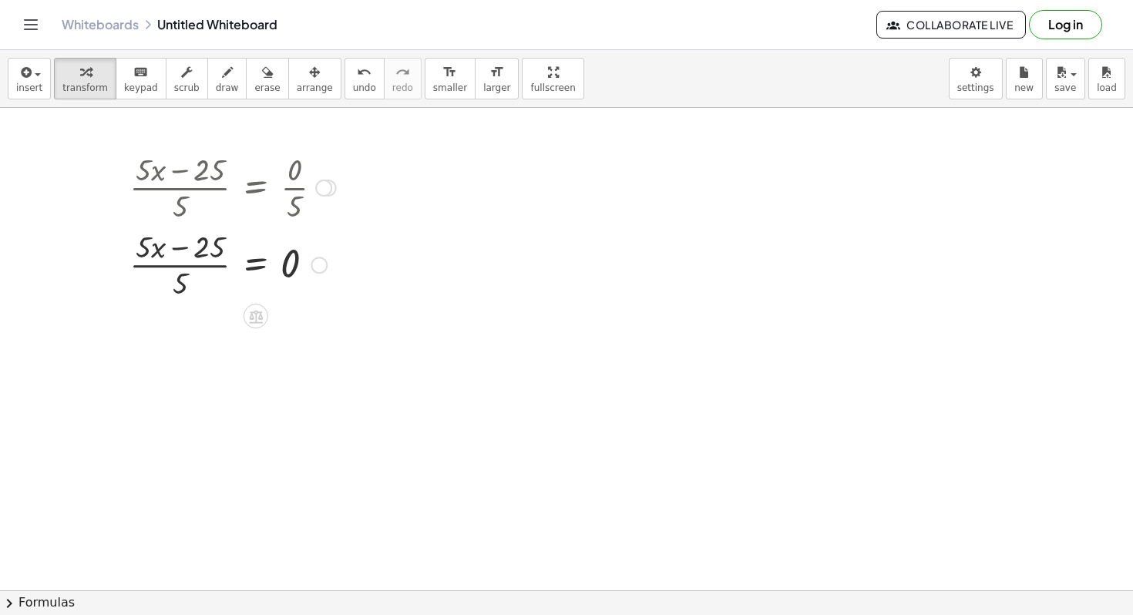
drag, startPoint x: 322, startPoint y: 288, endPoint x: 321, endPoint y: 125, distance: 163.4
drag, startPoint x: 317, startPoint y: 267, endPoint x: 315, endPoint y: 182, distance: 84.8
click at [256, 188] on div "+ · 5 · x − = 0 25 · ( ) · 5" at bounding box center [256, 188] width 0 height 0
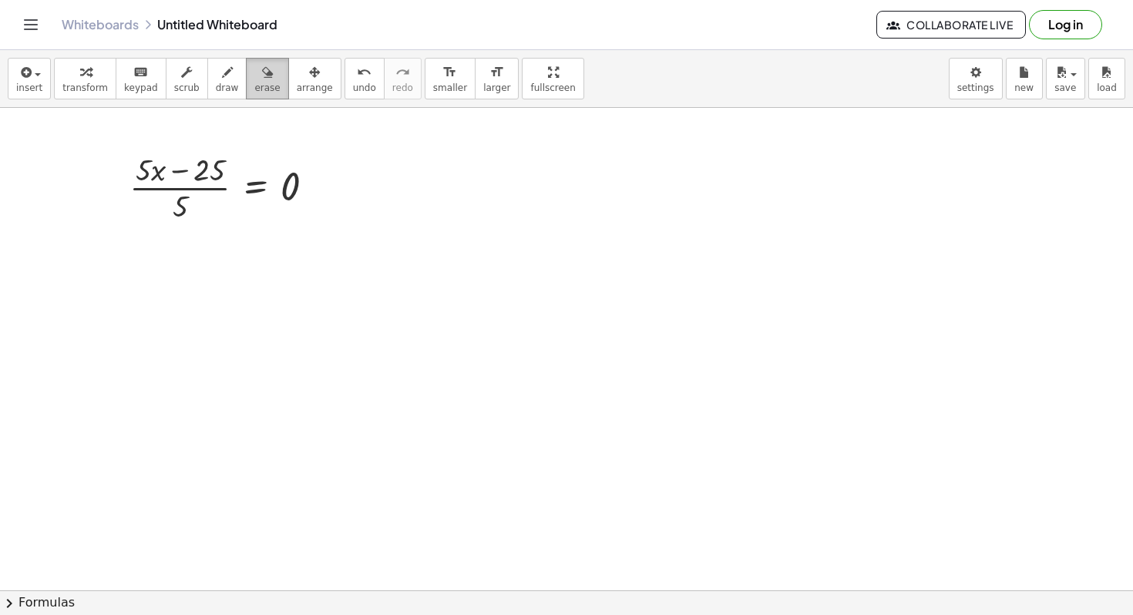
click at [262, 81] on icon "button" at bounding box center [267, 72] width 11 height 19
drag, startPoint x: 116, startPoint y: 168, endPoint x: 132, endPoint y: 204, distance: 39.4
click at [222, 80] on icon "button" at bounding box center [227, 72] width 11 height 19
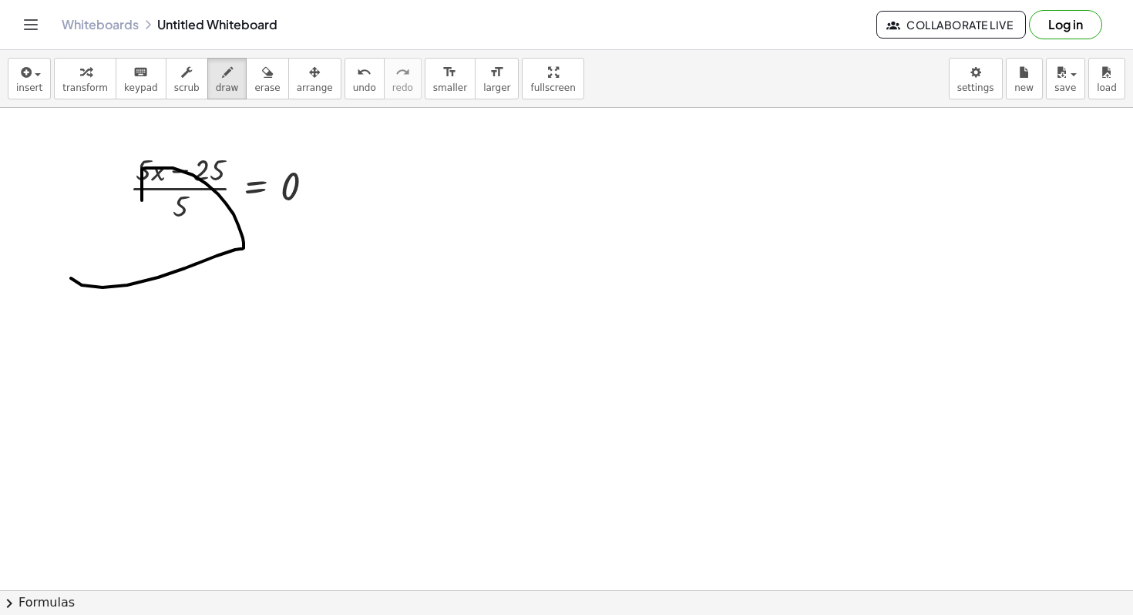
drag, startPoint x: 142, startPoint y: 200, endPoint x: 64, endPoint y: 270, distance: 104.3
drag, startPoint x: 200, startPoint y: 327, endPoint x: 195, endPoint y: 409, distance: 81.9
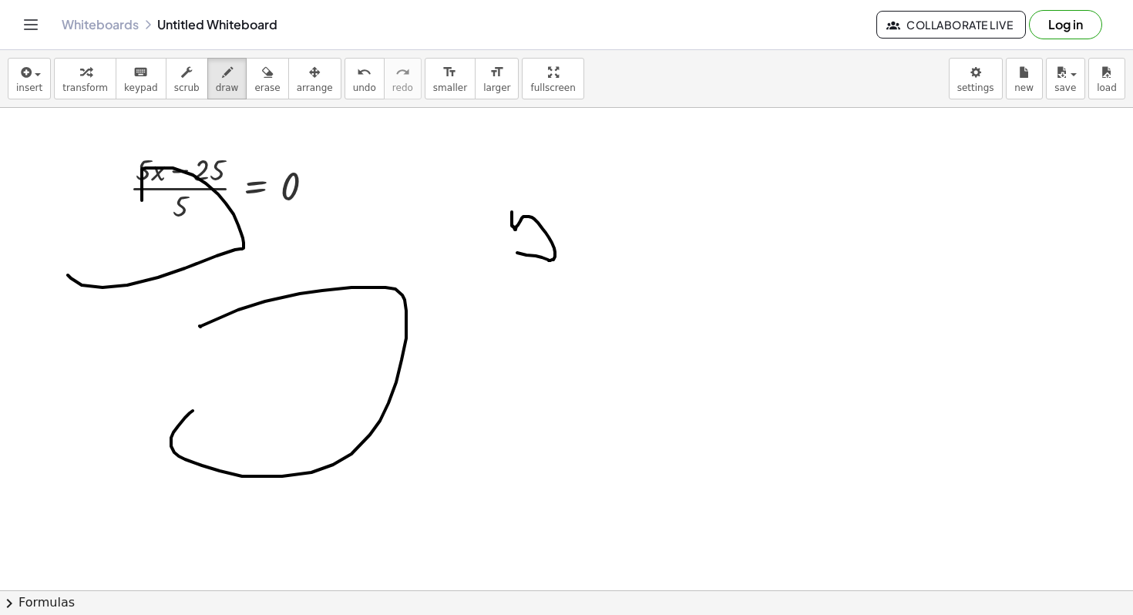
drag, startPoint x: 512, startPoint y: 212, endPoint x: 502, endPoint y: 244, distance: 33.9
drag, startPoint x: 512, startPoint y: 212, endPoint x: 520, endPoint y: 194, distance: 19.7
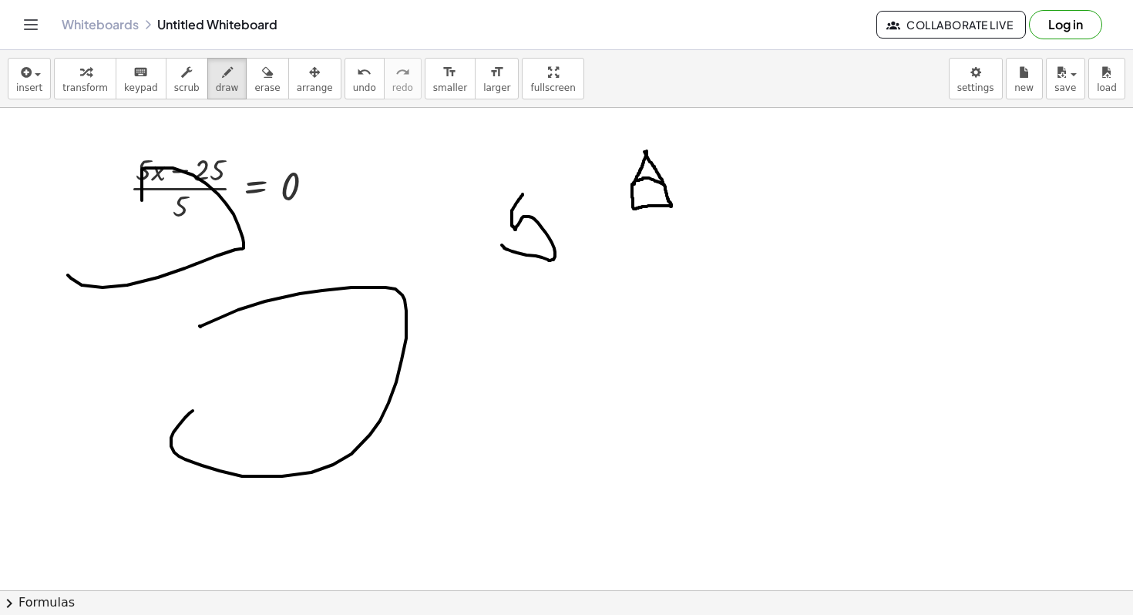
drag, startPoint x: 632, startPoint y: 184, endPoint x: 656, endPoint y: 174, distance: 25.9
drag, startPoint x: 652, startPoint y: 185, endPoint x: 661, endPoint y: 191, distance: 11.1
drag, startPoint x: 661, startPoint y: 191, endPoint x: 647, endPoint y: 193, distance: 14.7
